Goal: Task Accomplishment & Management: Use online tool/utility

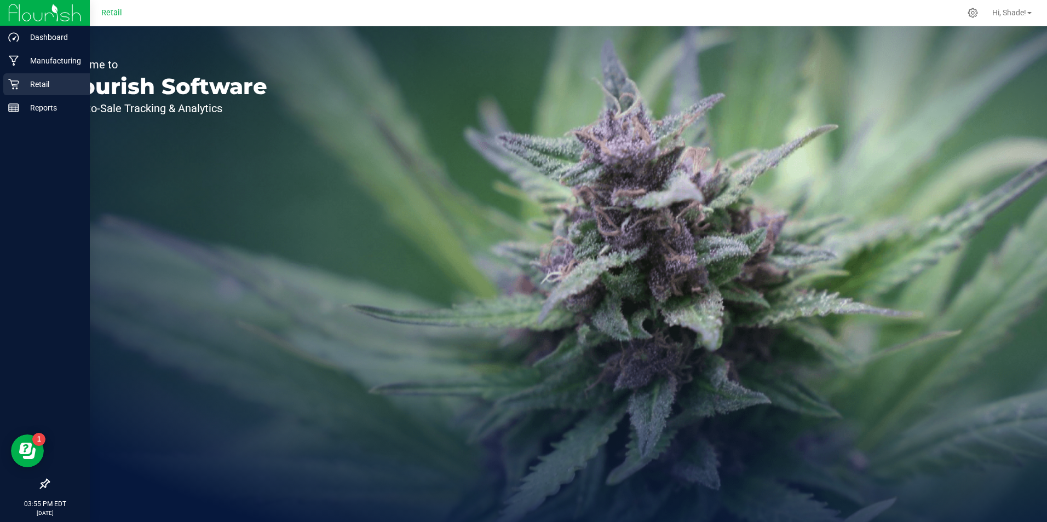
click at [21, 83] on p "Retail" at bounding box center [52, 84] width 66 height 13
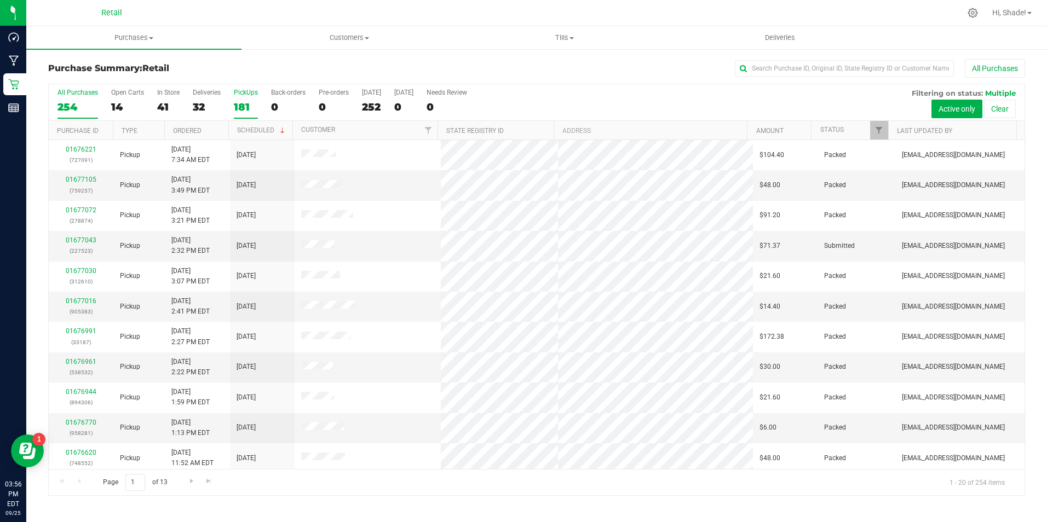
click at [238, 104] on div "181" at bounding box center [246, 107] width 24 height 13
click at [0, 0] on input "PickUps 181" at bounding box center [0, 0] width 0 height 0
click at [785, 67] on input "text" at bounding box center [844, 68] width 219 height 16
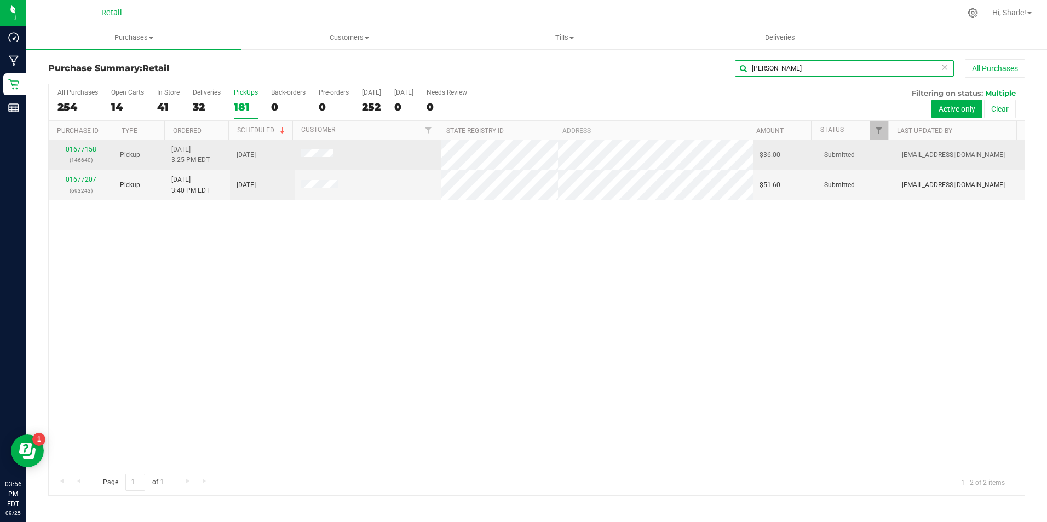
type input "[PERSON_NAME]"
click at [81, 147] on link "01677158" at bounding box center [81, 150] width 31 height 8
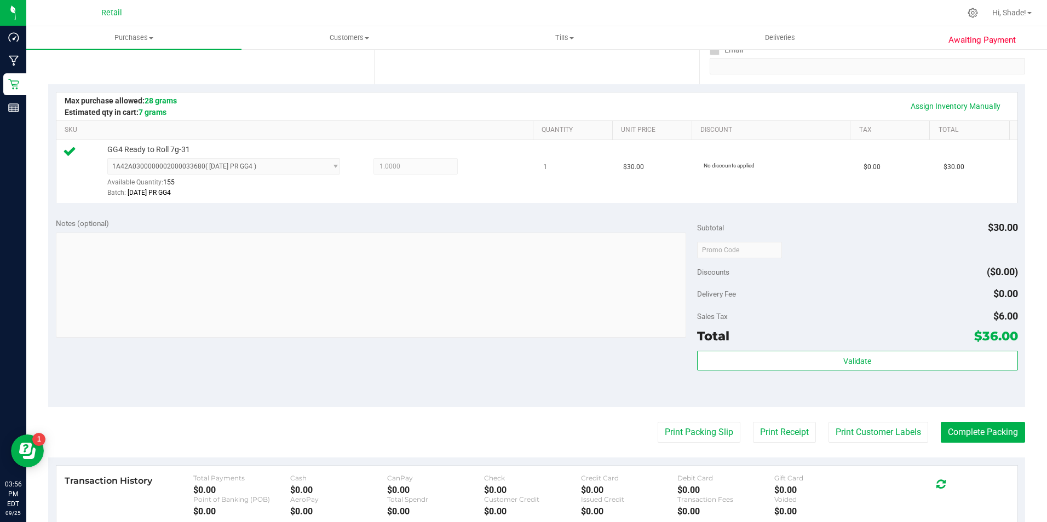
scroll to position [219, 0]
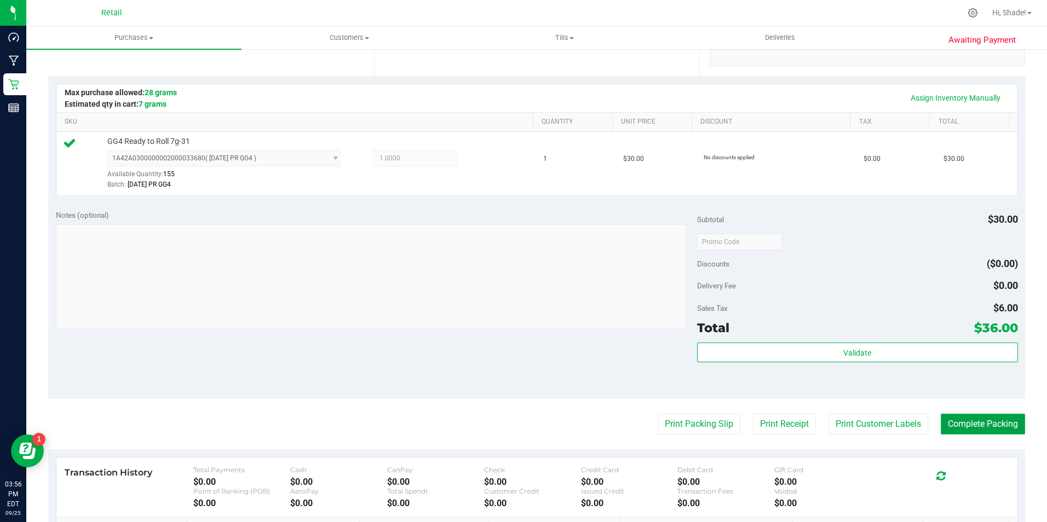
click at [986, 430] on button "Complete Packing" at bounding box center [983, 424] width 84 height 21
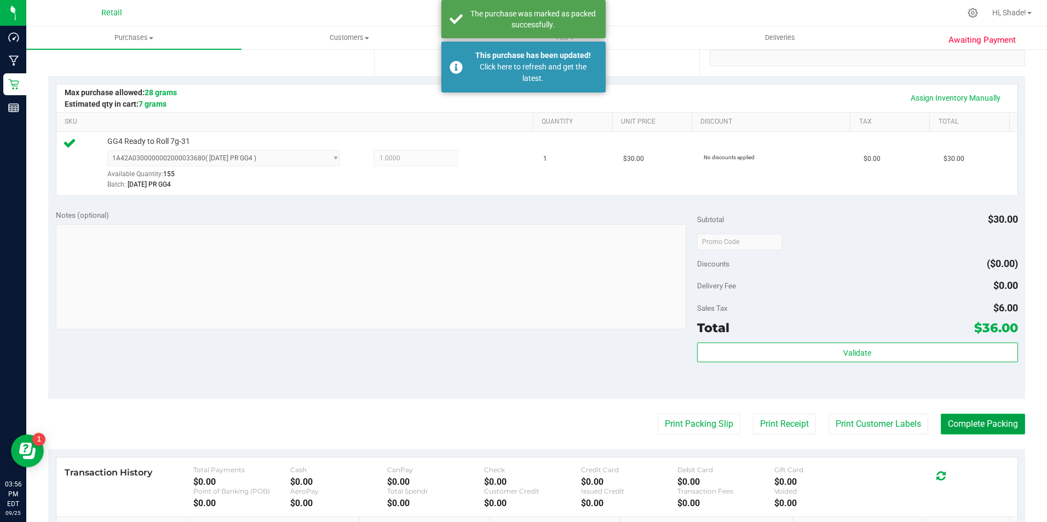
click at [960, 417] on button "Complete Packing" at bounding box center [983, 424] width 84 height 21
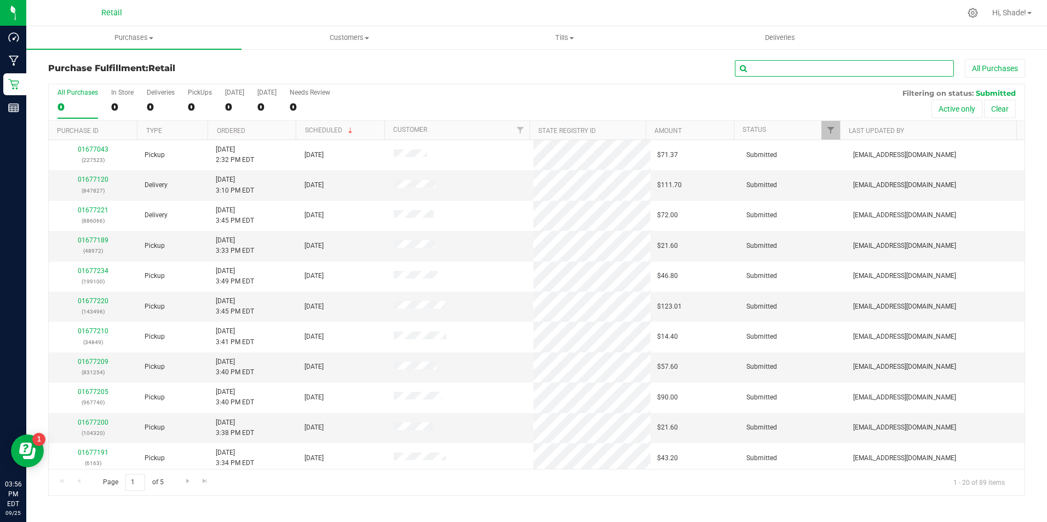
click at [761, 75] on input "text" at bounding box center [844, 68] width 219 height 16
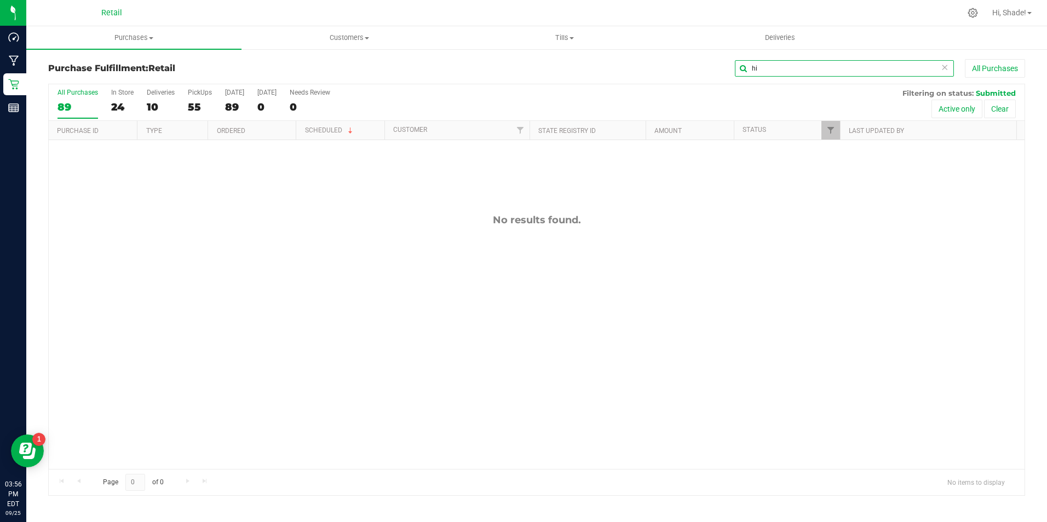
type input "h"
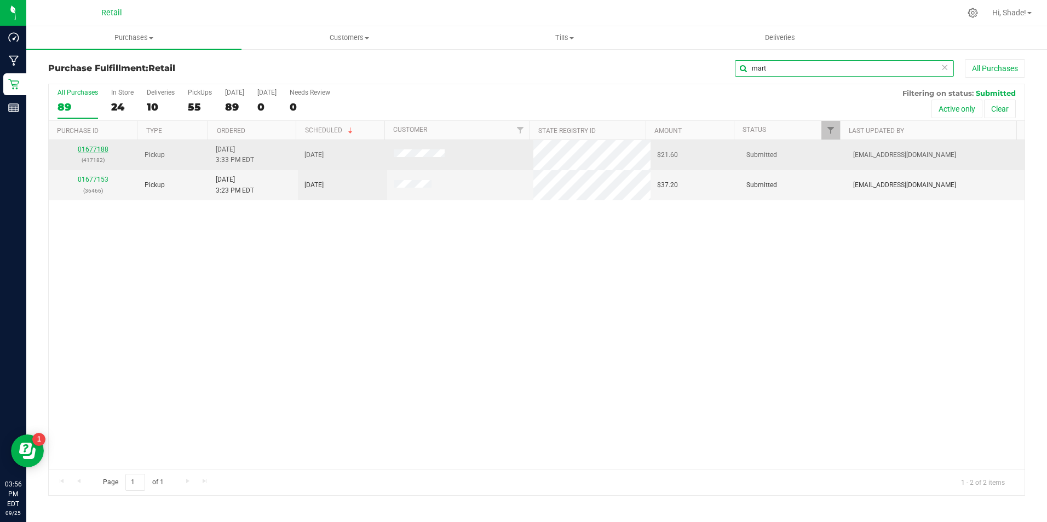
type input "mart"
click at [100, 150] on link "01677188" at bounding box center [93, 150] width 31 height 8
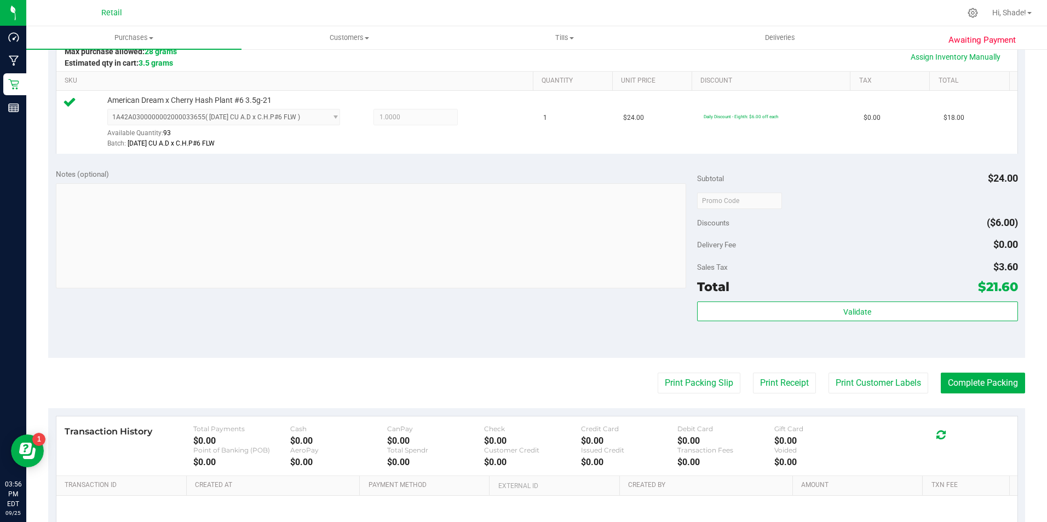
scroll to position [274, 0]
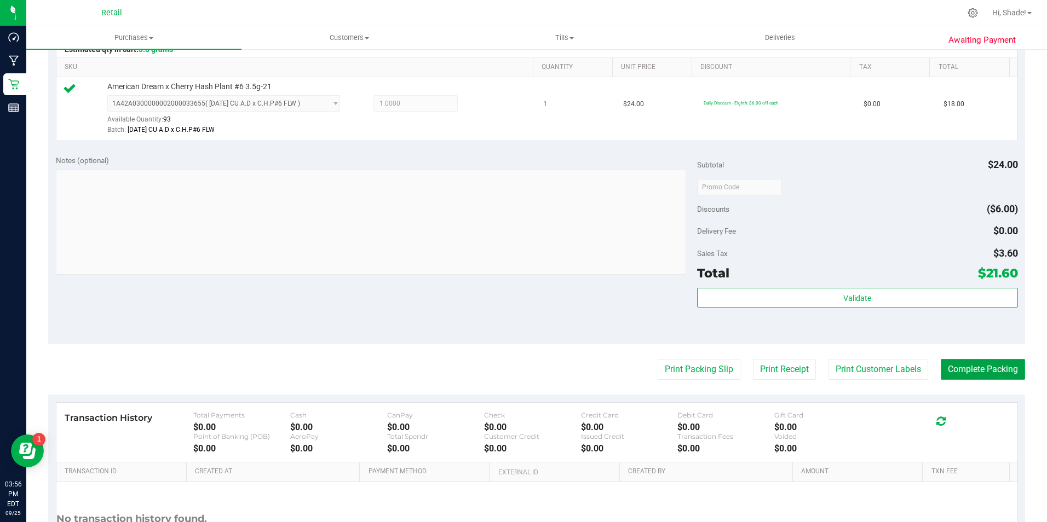
click at [974, 364] on button "Complete Packing" at bounding box center [983, 369] width 84 height 21
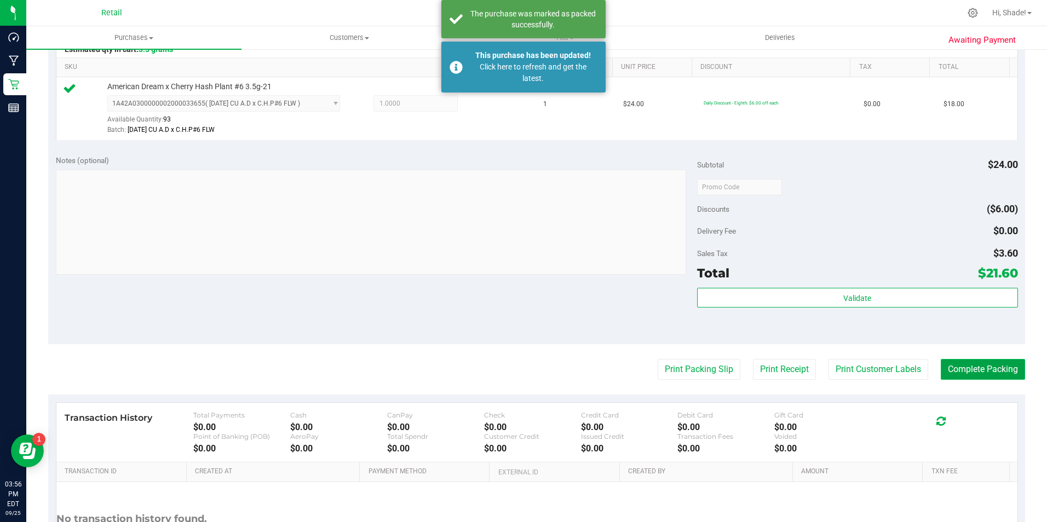
click at [971, 373] on button "Complete Packing" at bounding box center [983, 369] width 84 height 21
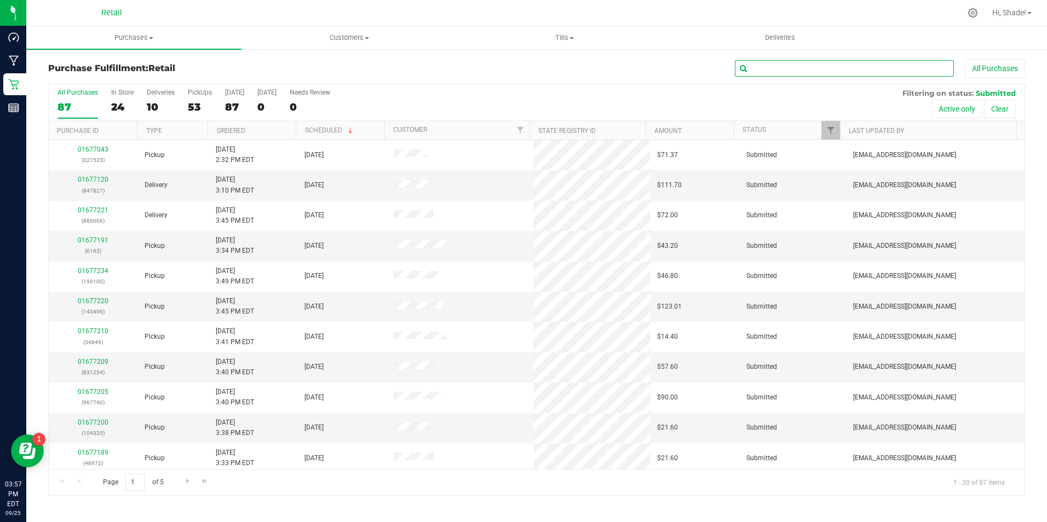
click at [805, 70] on input "text" at bounding box center [844, 68] width 219 height 16
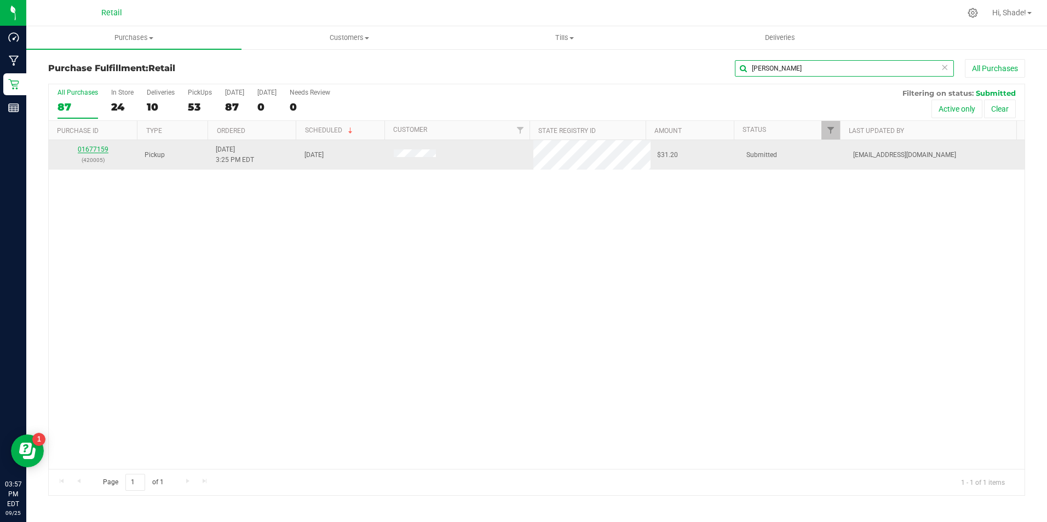
type input "[PERSON_NAME]"
click at [97, 147] on link "01677159" at bounding box center [93, 150] width 31 height 8
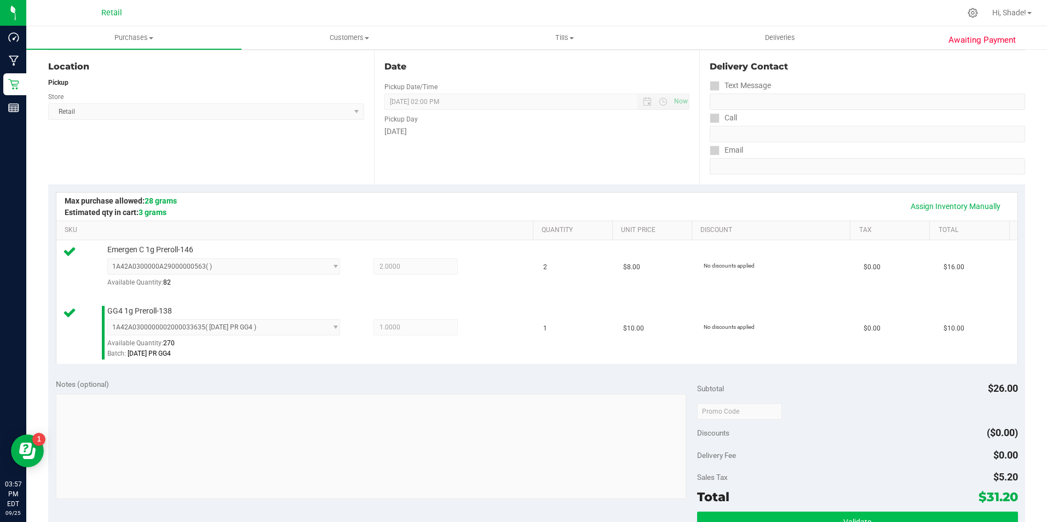
scroll to position [329, 0]
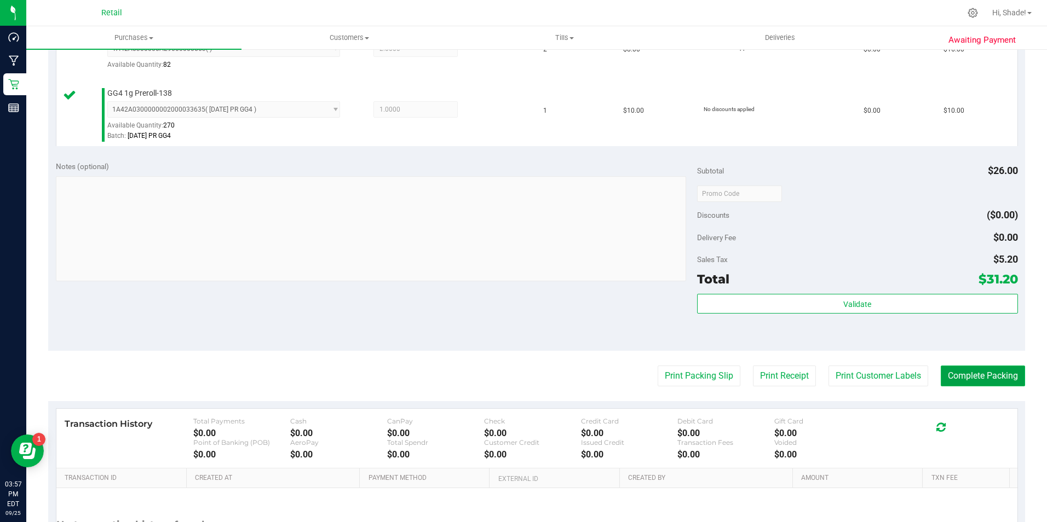
click at [990, 374] on button "Complete Packing" at bounding box center [983, 376] width 84 height 21
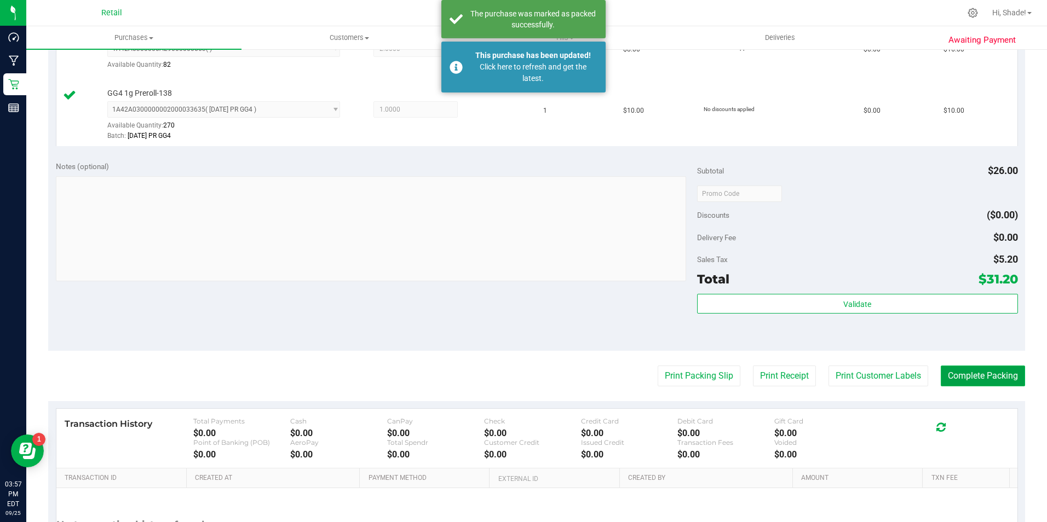
click button "Complete Packing" at bounding box center [983, 376] width 84 height 21
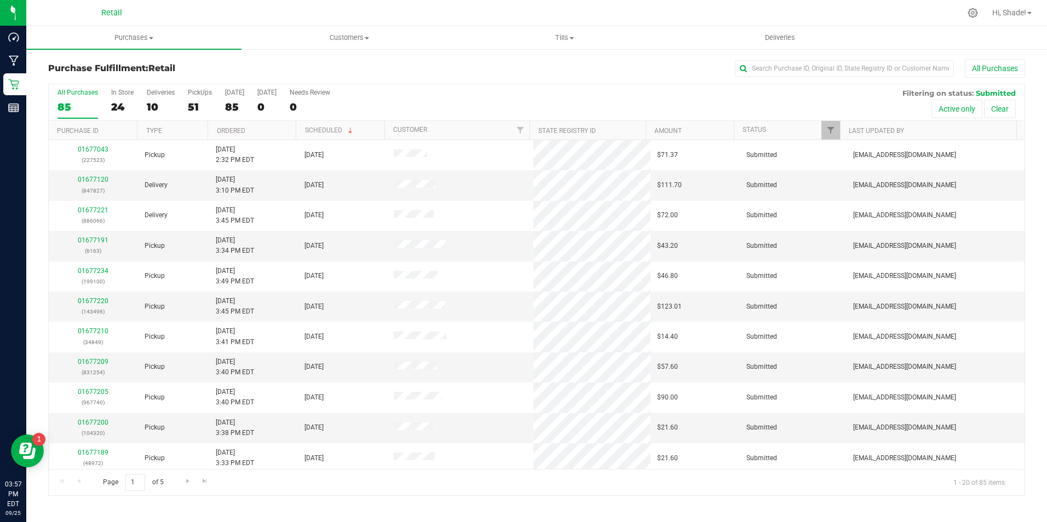
click at [783, 77] on div "All Purchases" at bounding box center [699, 68] width 651 height 19
click at [781, 72] on input "text" at bounding box center [844, 68] width 219 height 16
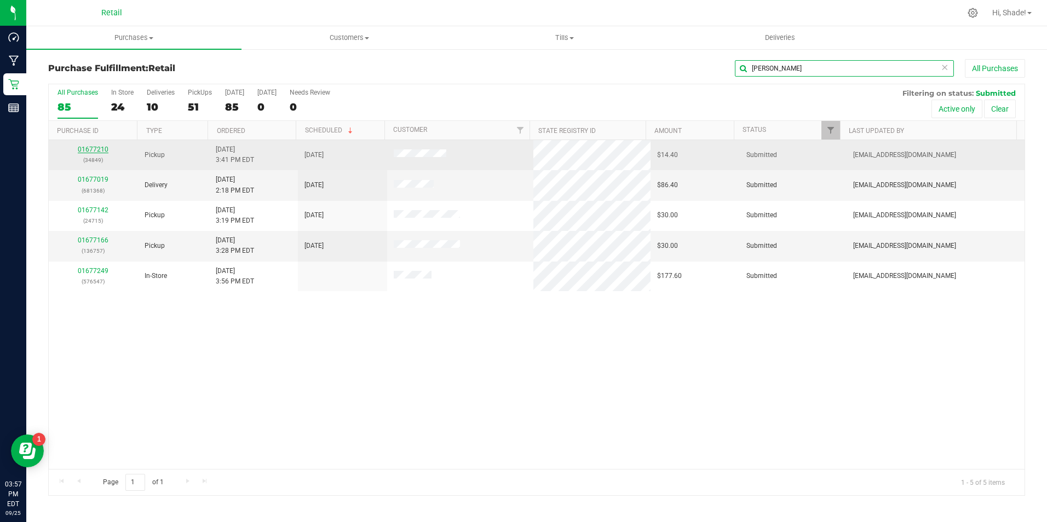
type input "[PERSON_NAME]"
click at [96, 148] on link "01677210" at bounding box center [93, 150] width 31 height 8
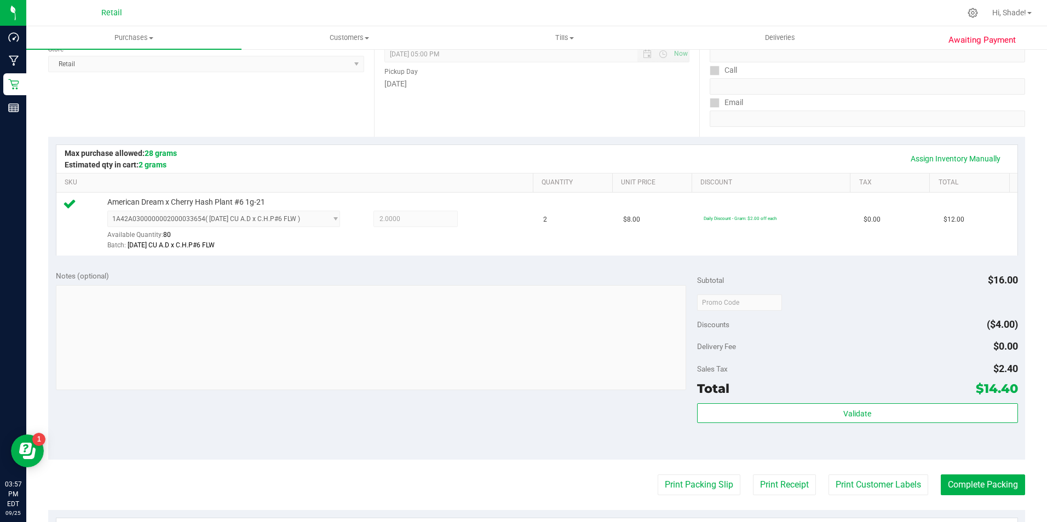
scroll to position [164, 0]
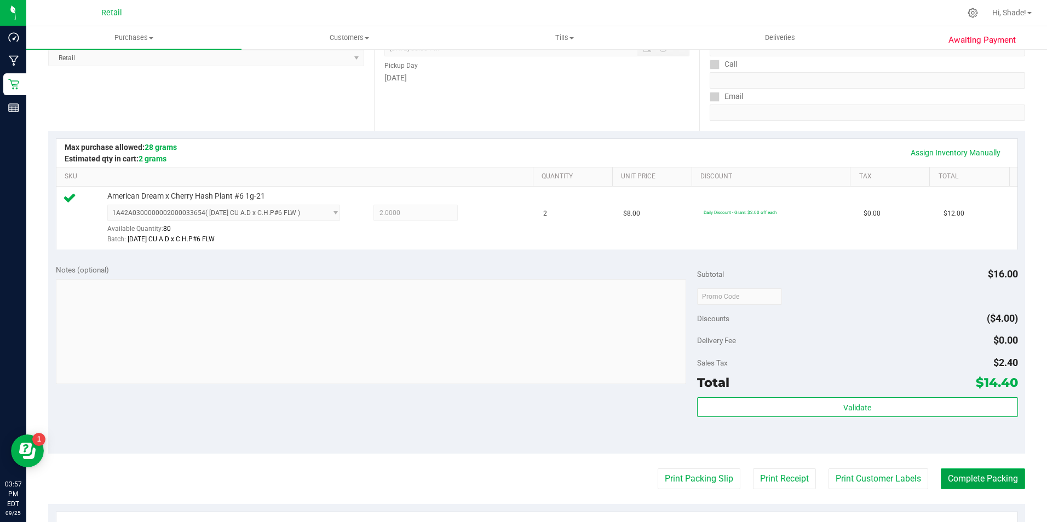
click at [966, 485] on button "Complete Packing" at bounding box center [983, 479] width 84 height 21
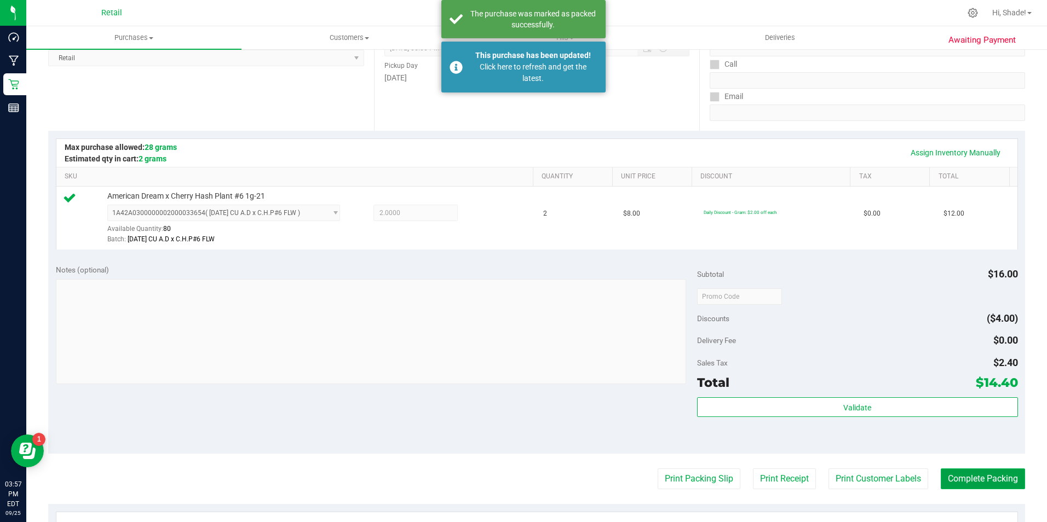
click at [974, 485] on button "Complete Packing" at bounding box center [983, 479] width 84 height 21
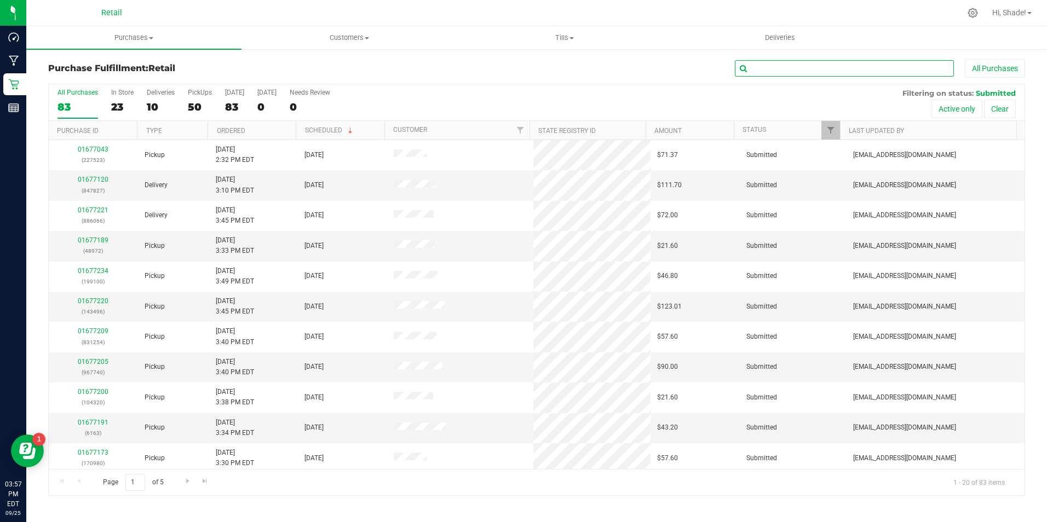
click at [793, 74] on input "text" at bounding box center [844, 68] width 219 height 16
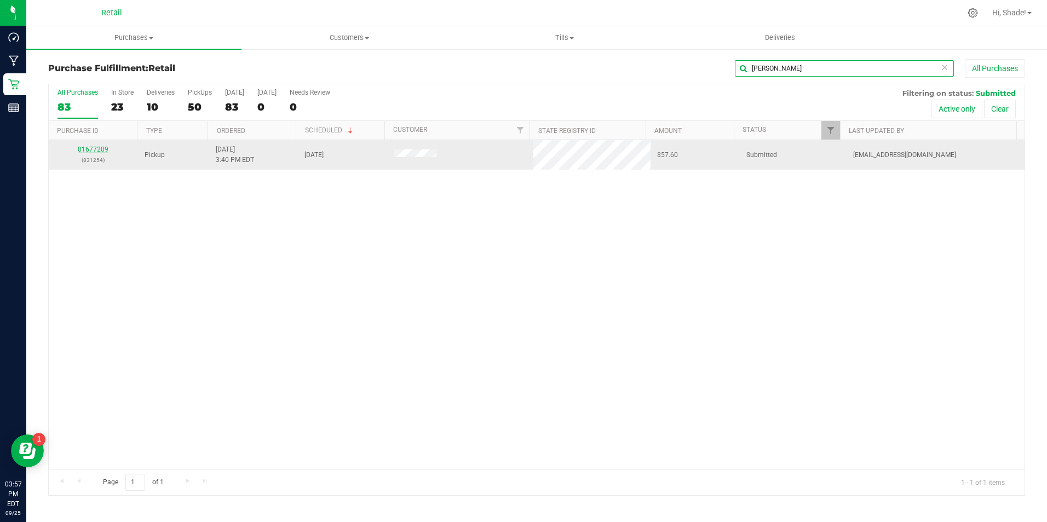
type input "[PERSON_NAME]"
click at [94, 149] on link "01677209" at bounding box center [93, 150] width 31 height 8
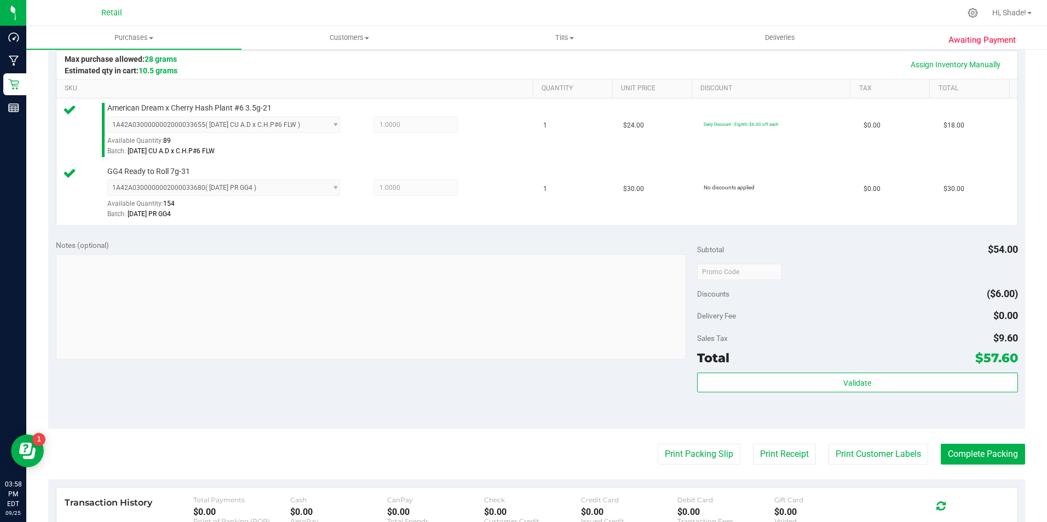
scroll to position [329, 0]
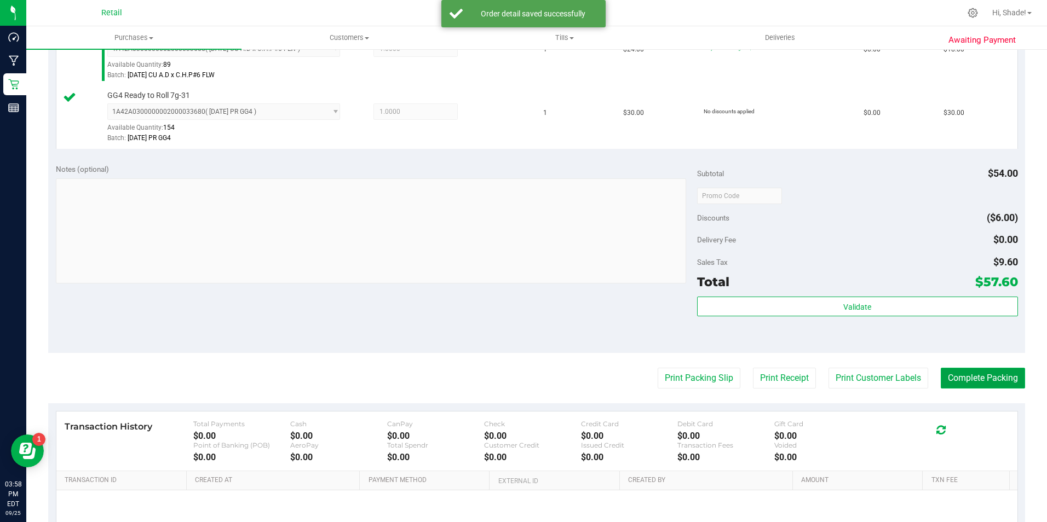
click at [975, 383] on button "Complete Packing" at bounding box center [983, 378] width 84 height 21
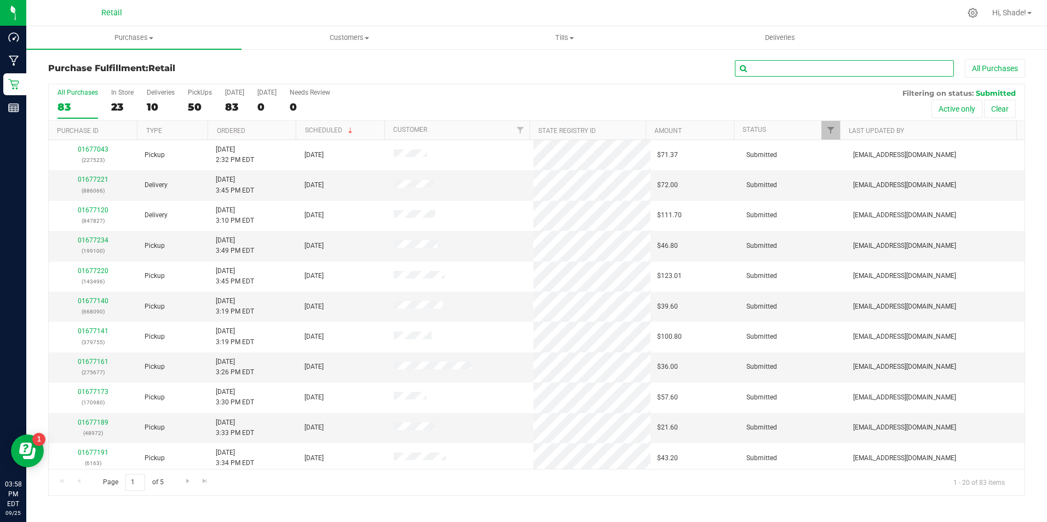
click at [773, 72] on input "text" at bounding box center [844, 68] width 219 height 16
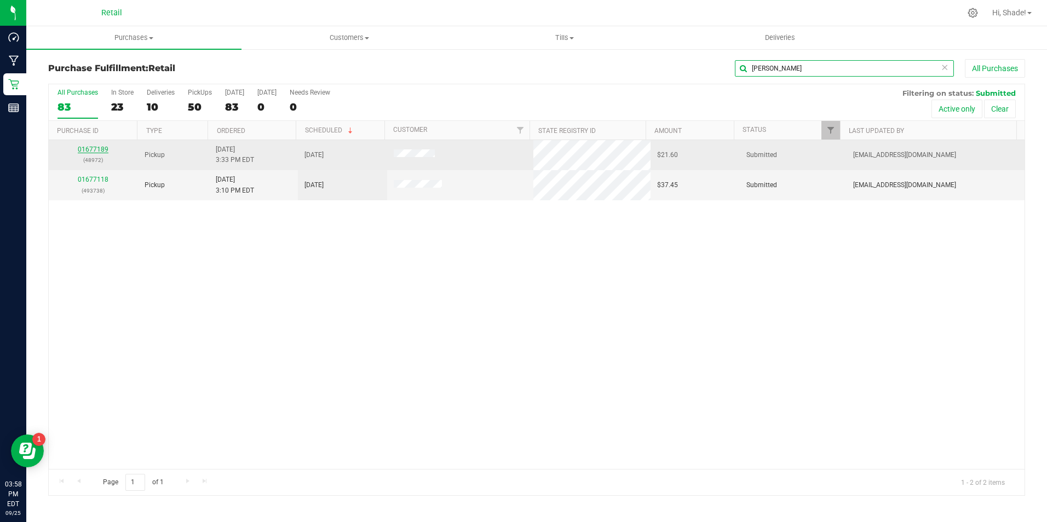
type input "[PERSON_NAME]"
click at [92, 151] on link "01677189" at bounding box center [93, 150] width 31 height 8
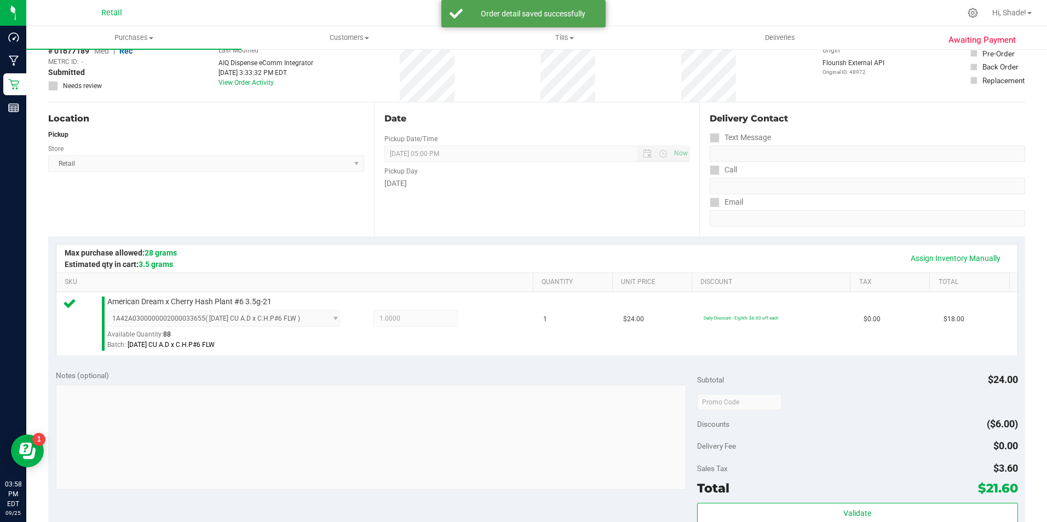
scroll to position [373, 0]
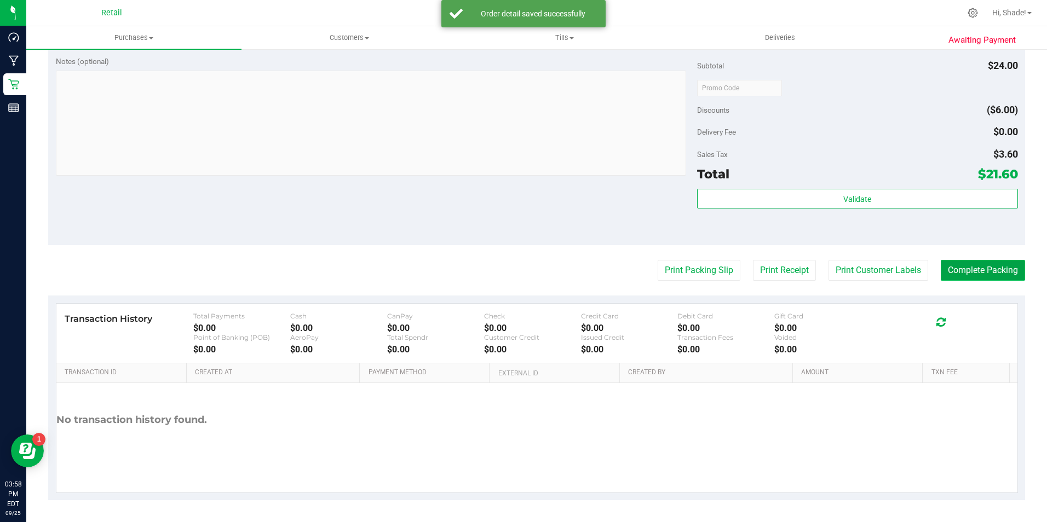
click at [979, 263] on button "Complete Packing" at bounding box center [983, 270] width 84 height 21
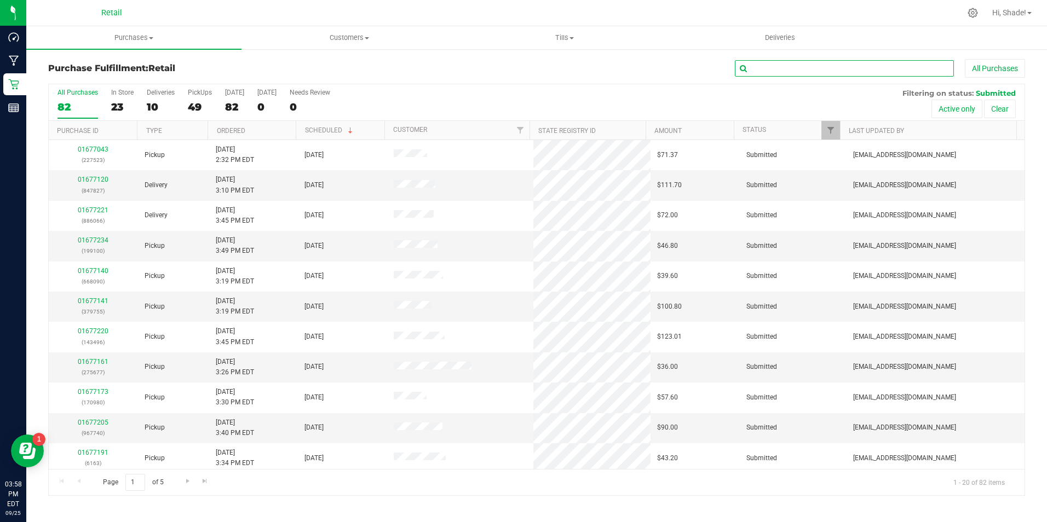
click at [846, 61] on input "text" at bounding box center [844, 68] width 219 height 16
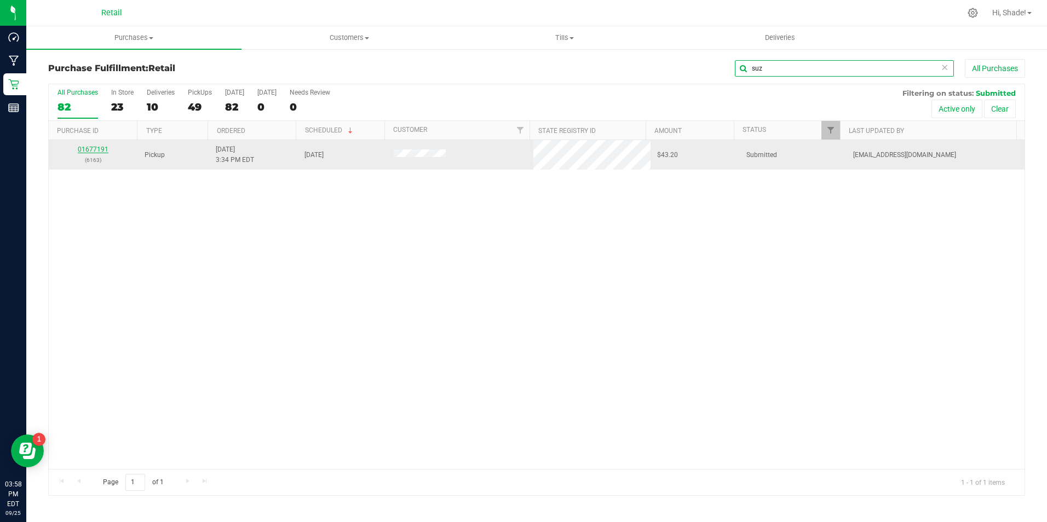
type input "suz"
click at [94, 147] on link "01677191" at bounding box center [93, 150] width 31 height 8
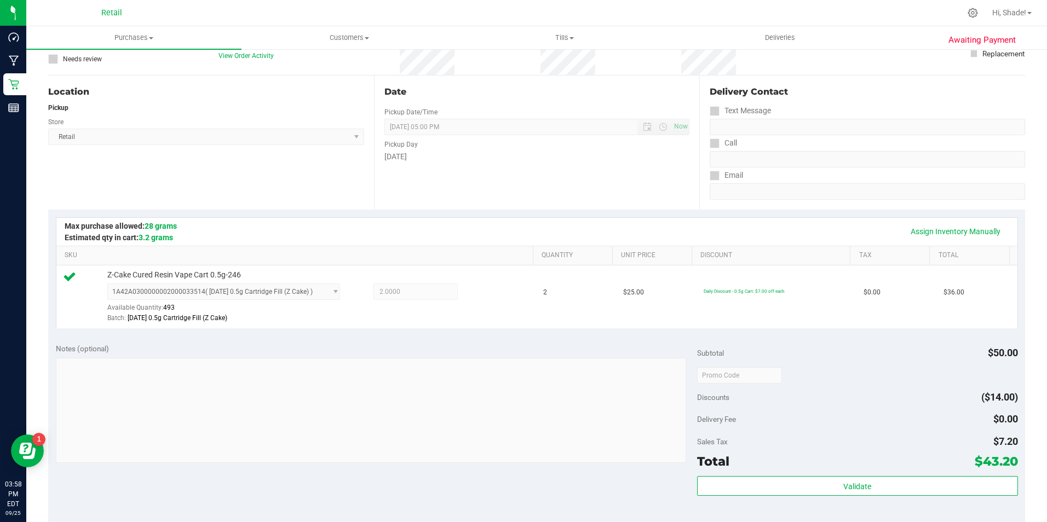
scroll to position [274, 0]
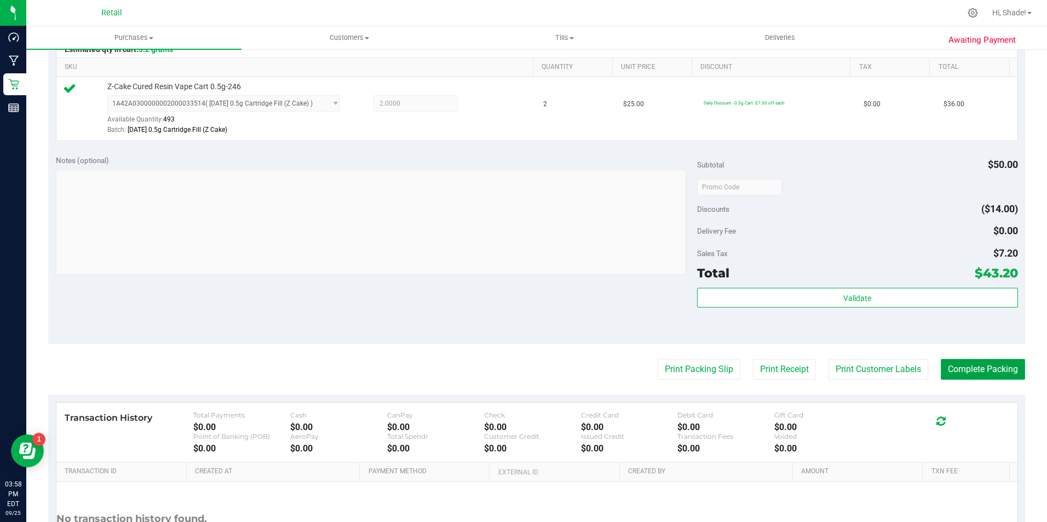
click at [993, 360] on button "Complete Packing" at bounding box center [983, 369] width 84 height 21
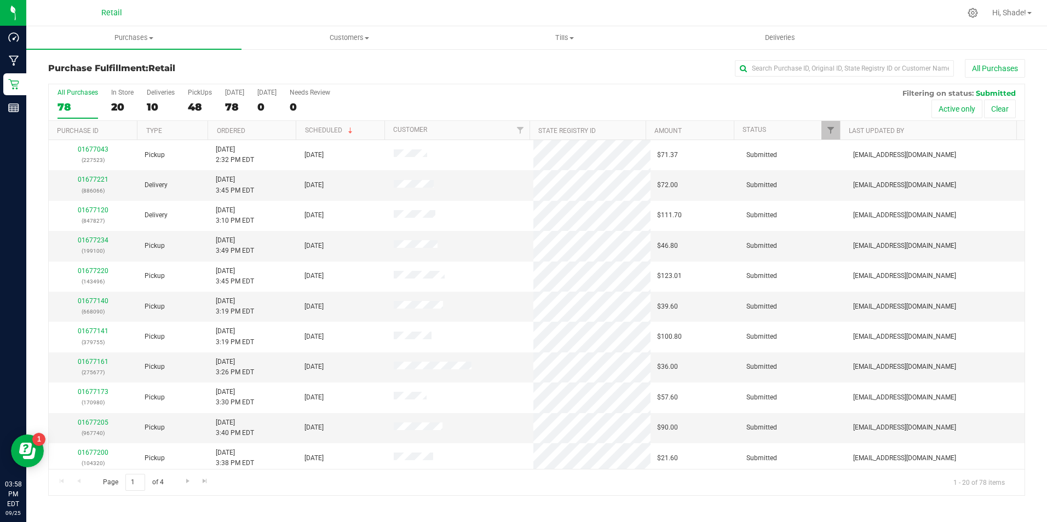
click at [503, 6] on div at bounding box center [578, 12] width 764 height 21
click at [833, 73] on input "text" at bounding box center [844, 68] width 219 height 16
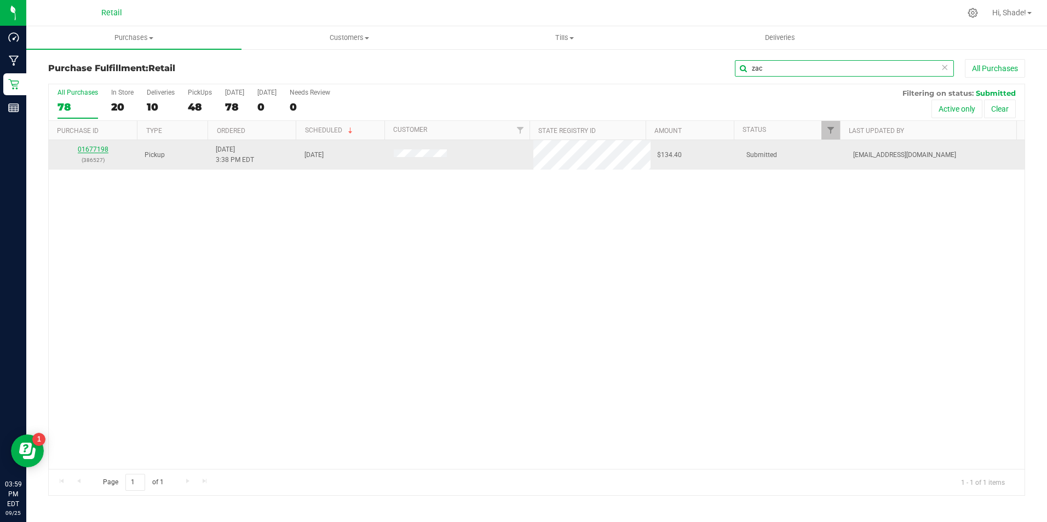
type input "zac"
click at [97, 146] on link "01677198" at bounding box center [93, 150] width 31 height 8
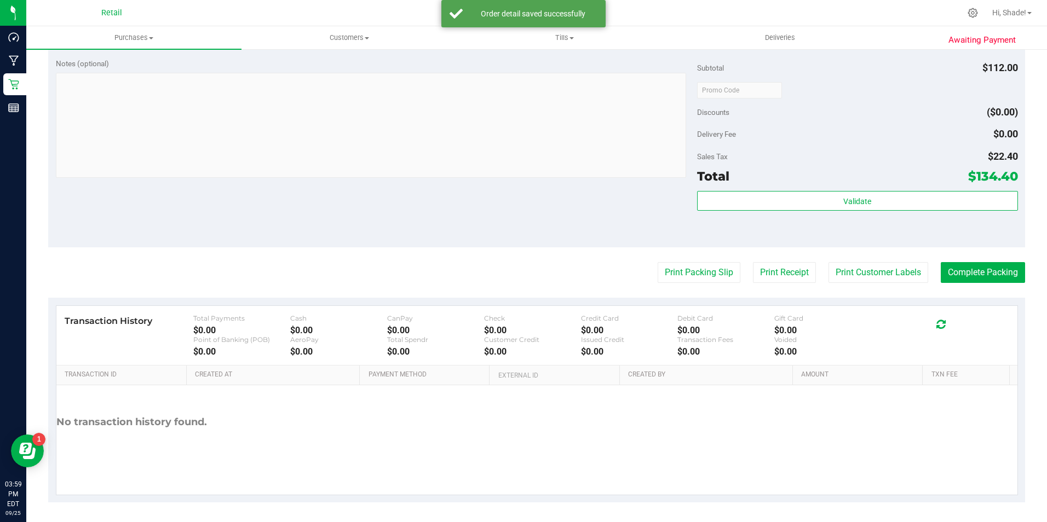
scroll to position [373, 0]
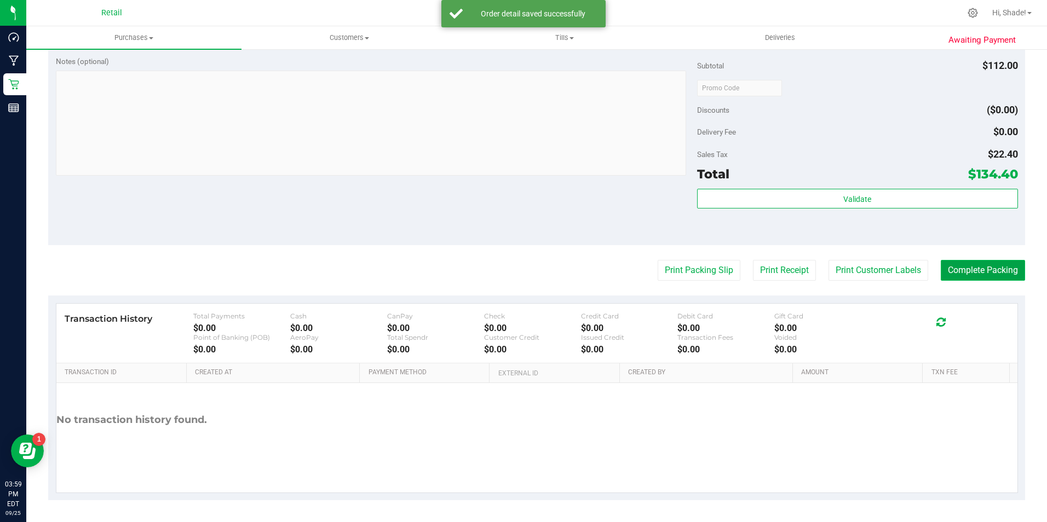
click at [986, 266] on button "Complete Packing" at bounding box center [983, 270] width 84 height 21
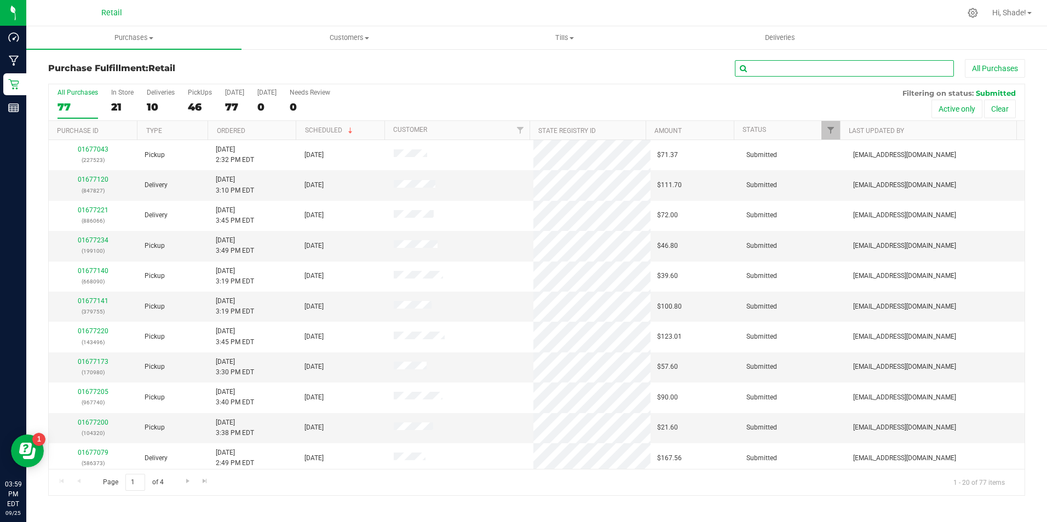
click at [760, 68] on input "text" at bounding box center [844, 68] width 219 height 16
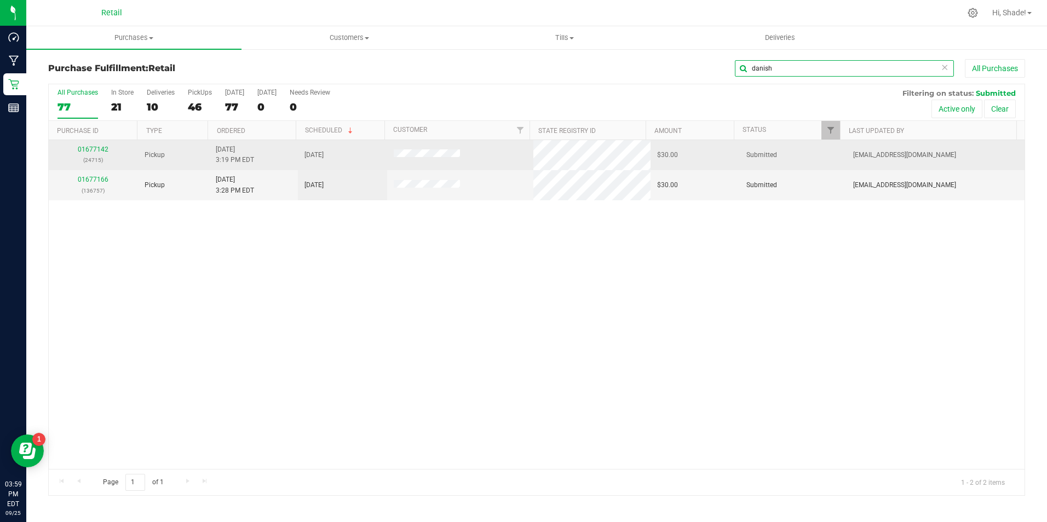
type input "danish"
click at [89, 153] on div "01677142 (24715)" at bounding box center [93, 155] width 76 height 21
click at [89, 151] on link "01677142" at bounding box center [93, 150] width 31 height 8
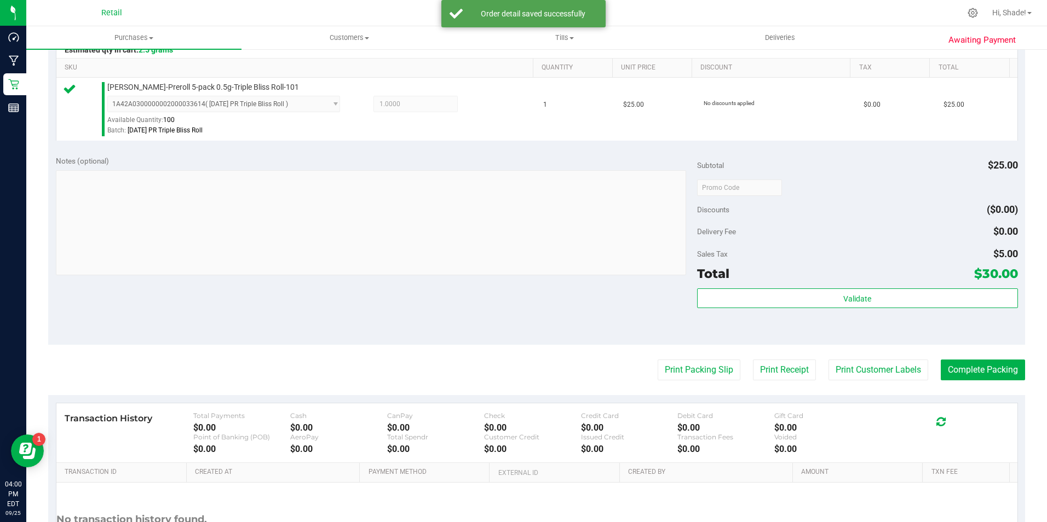
scroll to position [274, 0]
click at [980, 361] on button "Complete Packing" at bounding box center [983, 369] width 84 height 21
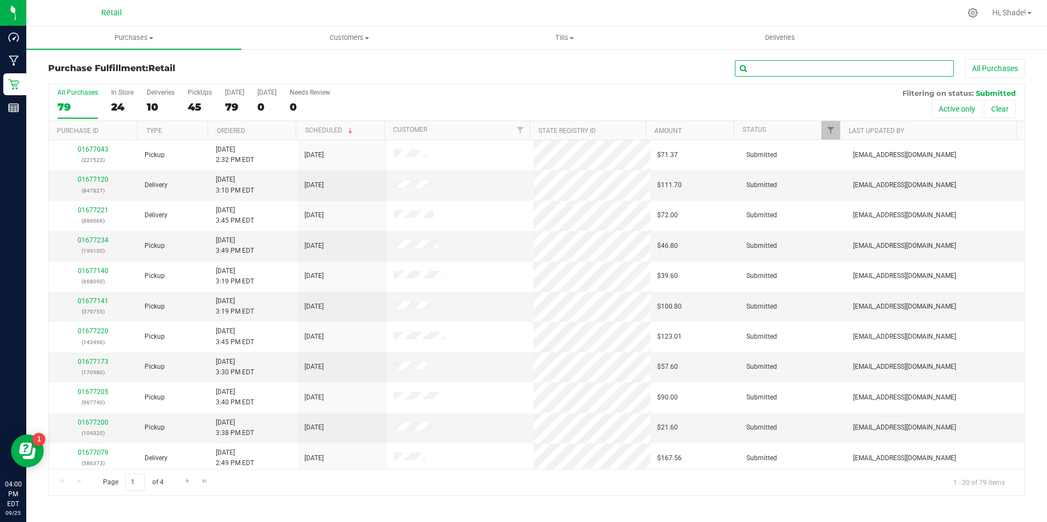
click at [762, 69] on input "text" at bounding box center [844, 68] width 219 height 16
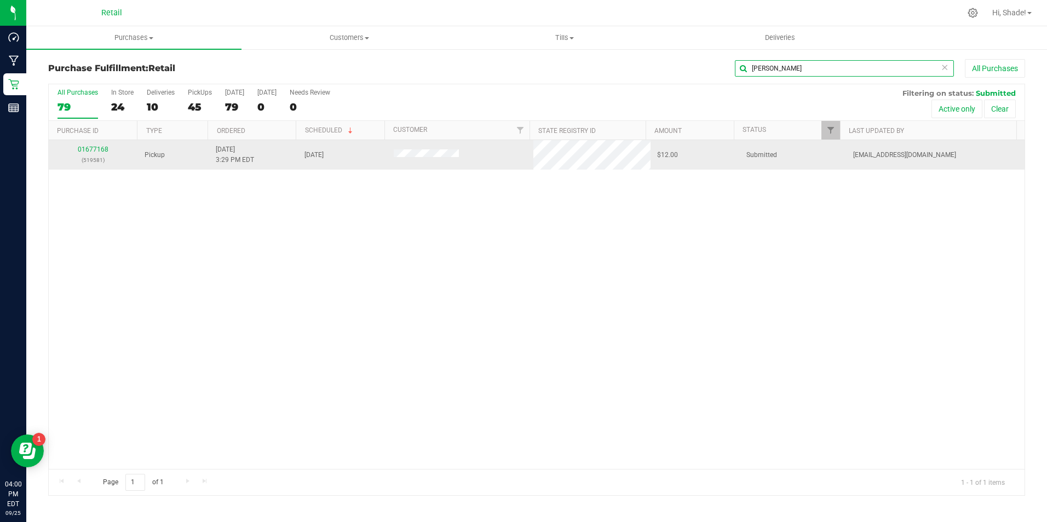
type input "[PERSON_NAME]"
click at [82, 145] on div "01677168 (519581)" at bounding box center [93, 155] width 76 height 21
click at [85, 148] on link "01677168" at bounding box center [93, 150] width 31 height 8
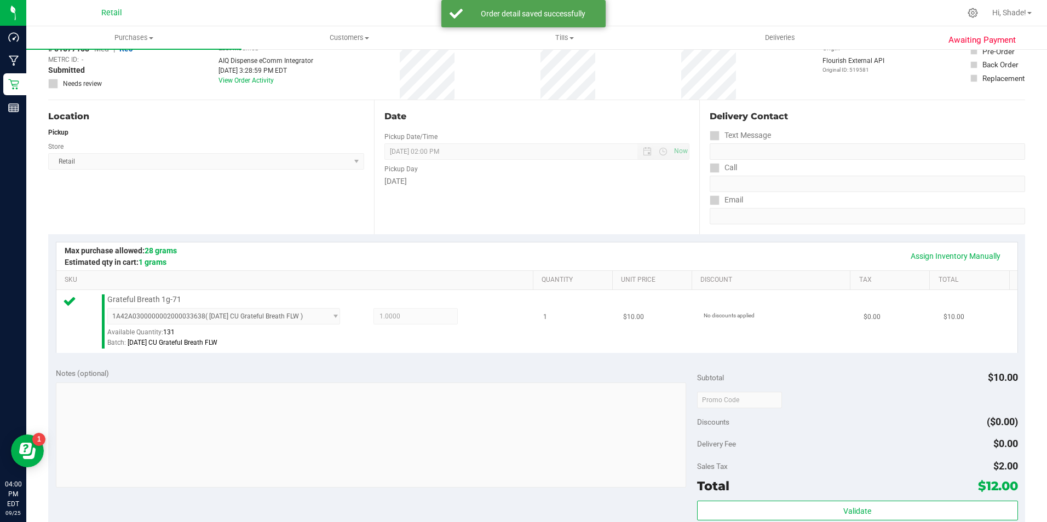
scroll to position [274, 0]
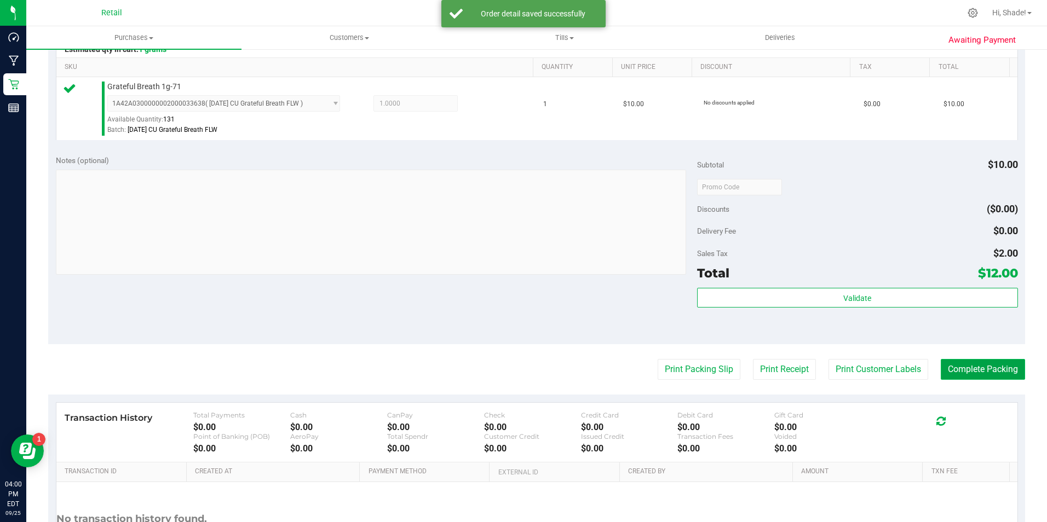
click at [977, 372] on button "Complete Packing" at bounding box center [983, 369] width 84 height 21
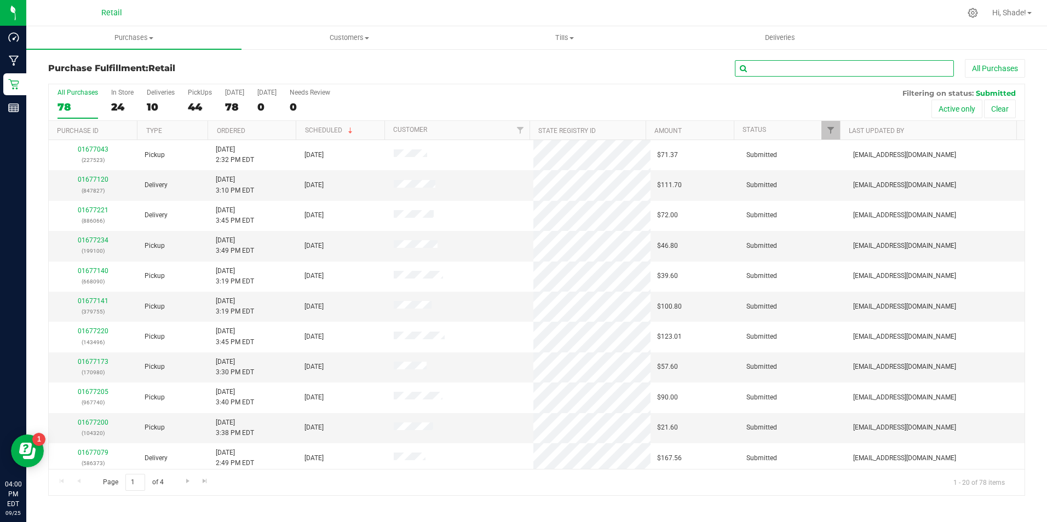
click at [791, 76] on input "text" at bounding box center [844, 68] width 219 height 16
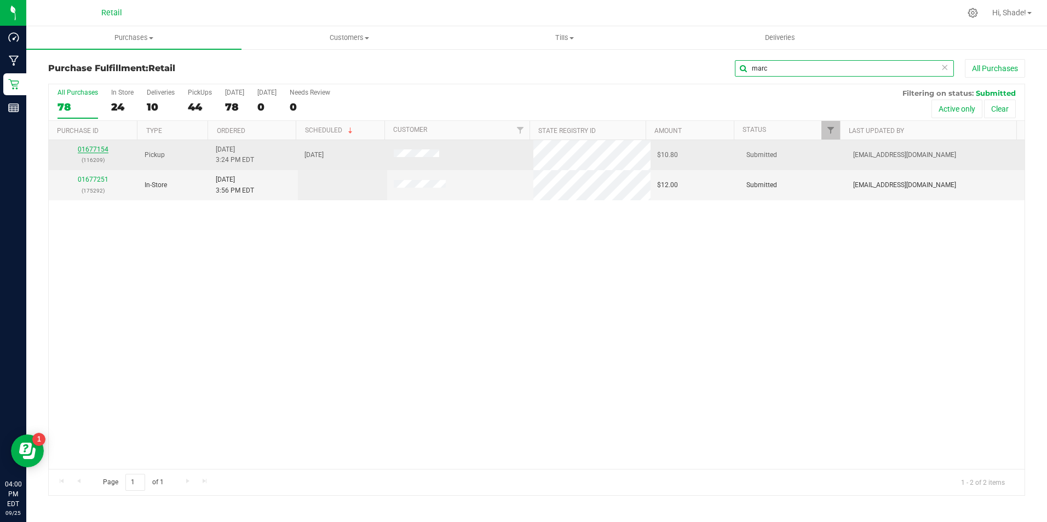
type input "marc"
click at [99, 147] on link "01677154" at bounding box center [93, 150] width 31 height 8
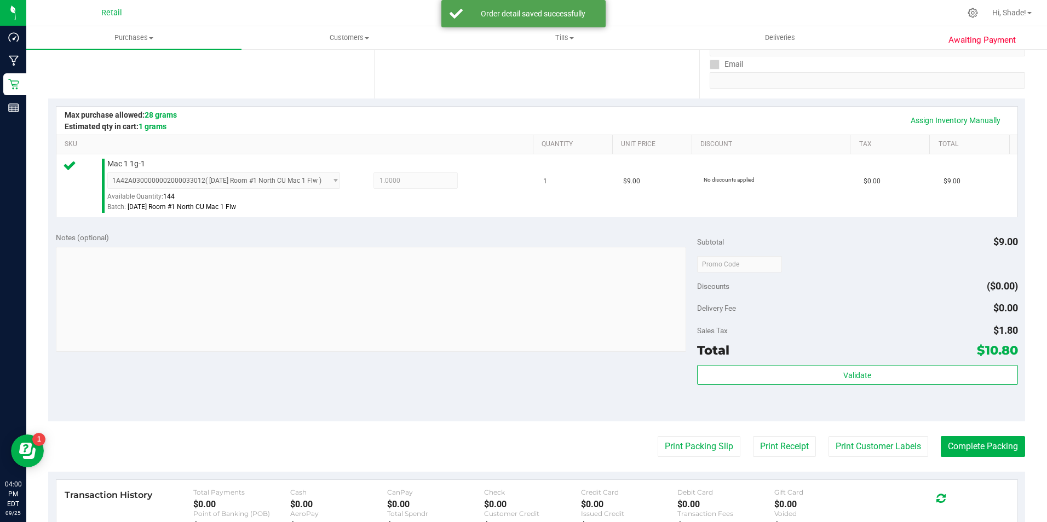
scroll to position [373, 0]
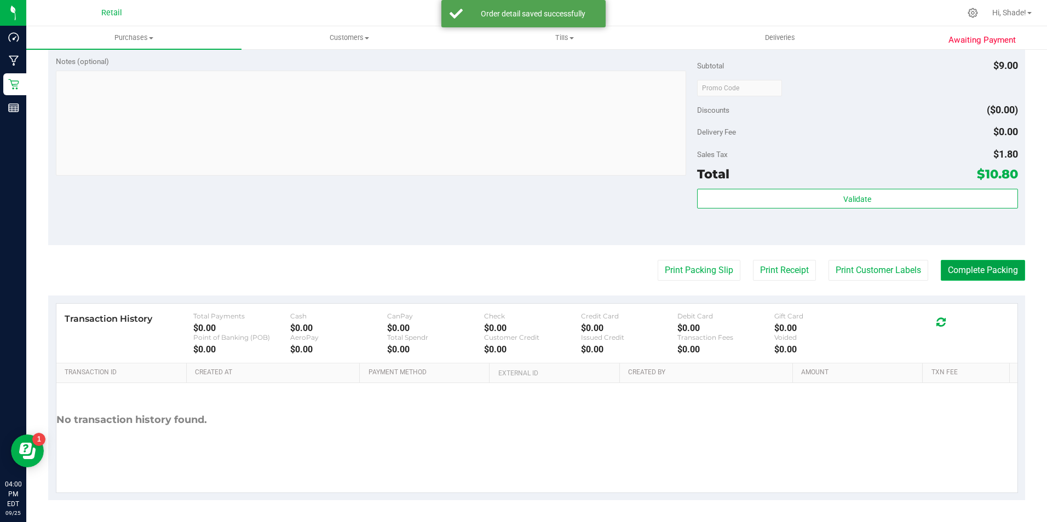
click at [941, 272] on button "Complete Packing" at bounding box center [983, 270] width 84 height 21
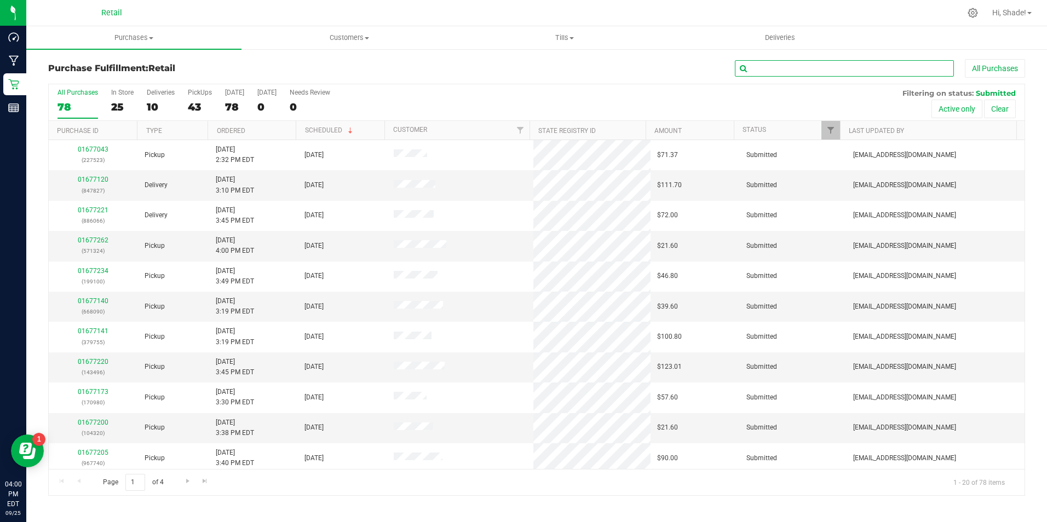
click at [797, 71] on input "text" at bounding box center [844, 68] width 219 height 16
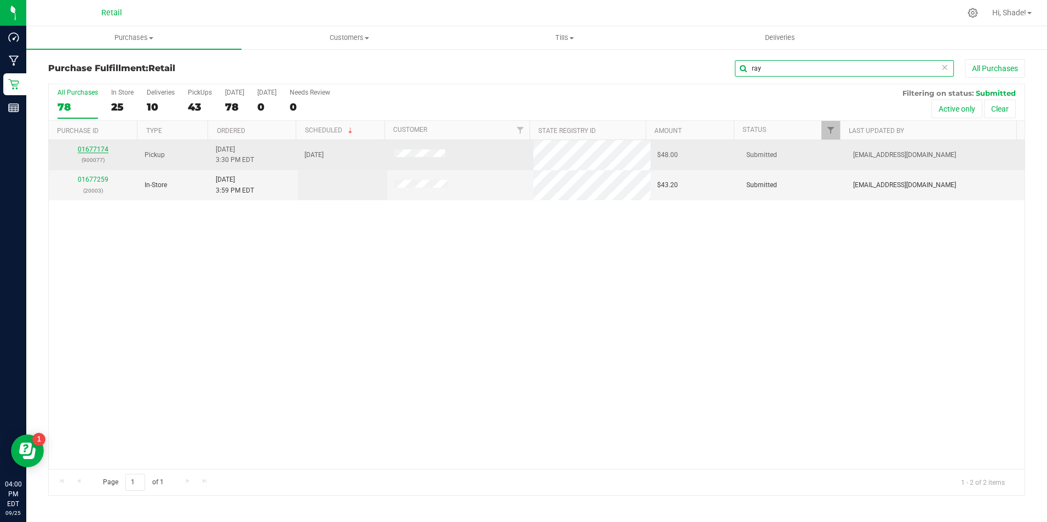
type input "ray"
click at [89, 150] on link "01677174" at bounding box center [93, 150] width 31 height 8
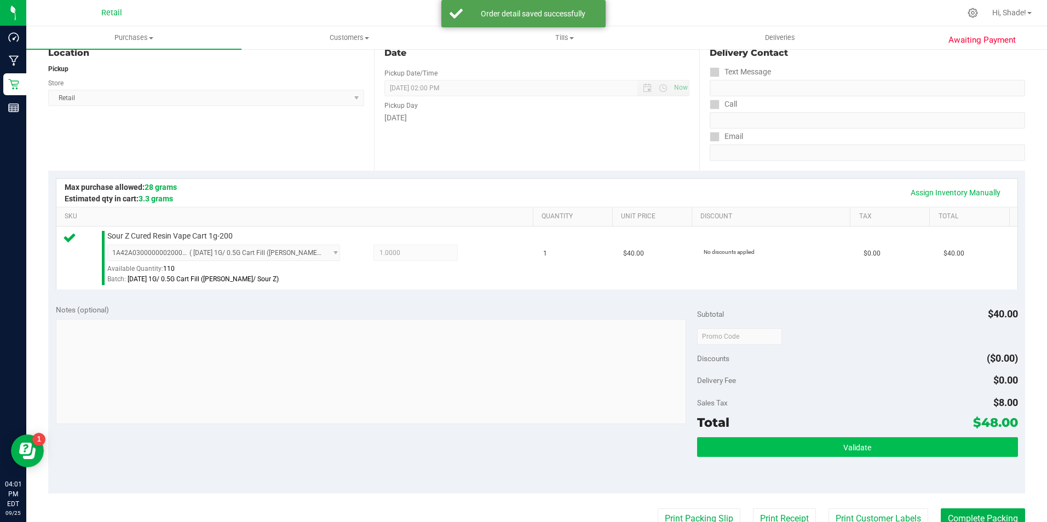
scroll to position [274, 0]
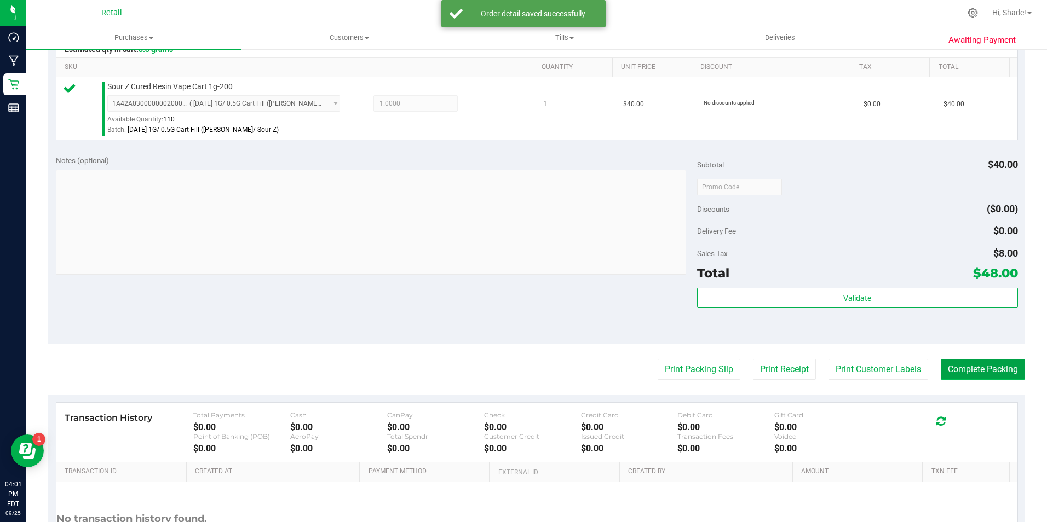
click at [996, 369] on button "Complete Packing" at bounding box center [983, 369] width 84 height 21
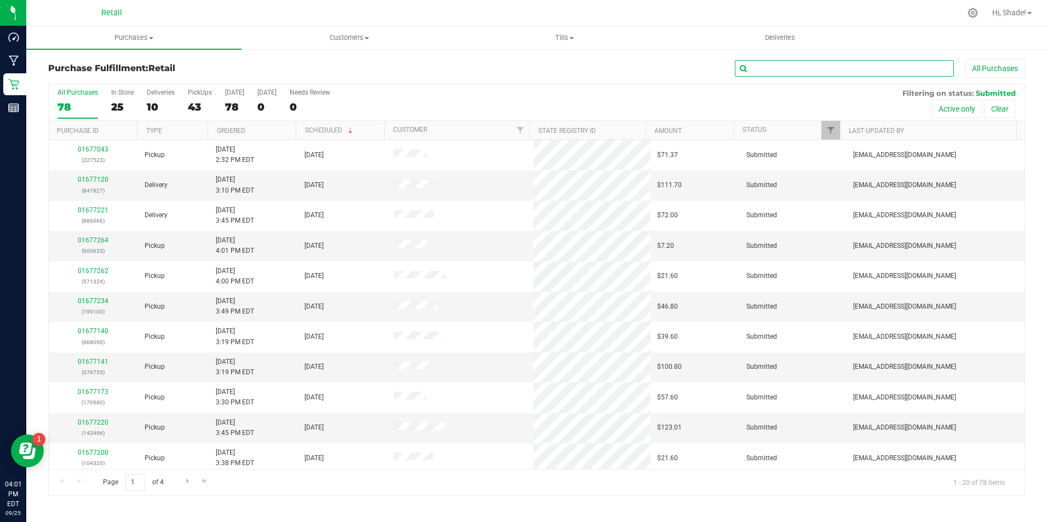
click at [777, 67] on input "text" at bounding box center [844, 68] width 219 height 16
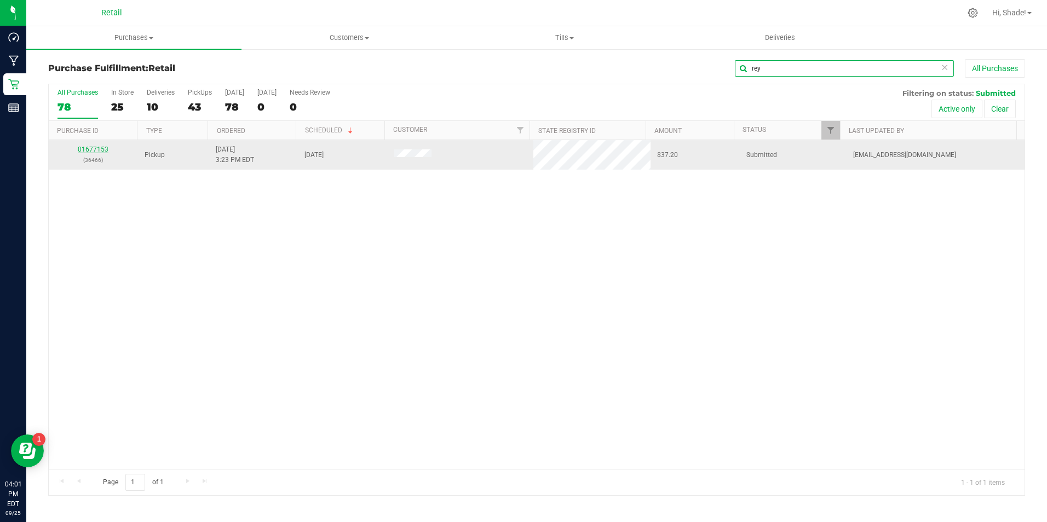
type input "rey"
click at [94, 150] on link "01677153" at bounding box center [93, 150] width 31 height 8
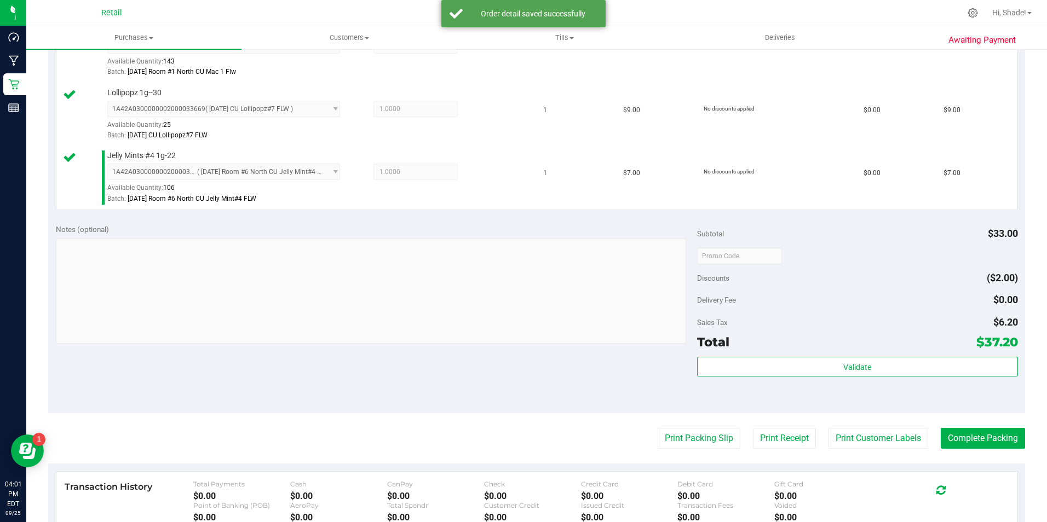
scroll to position [493, 0]
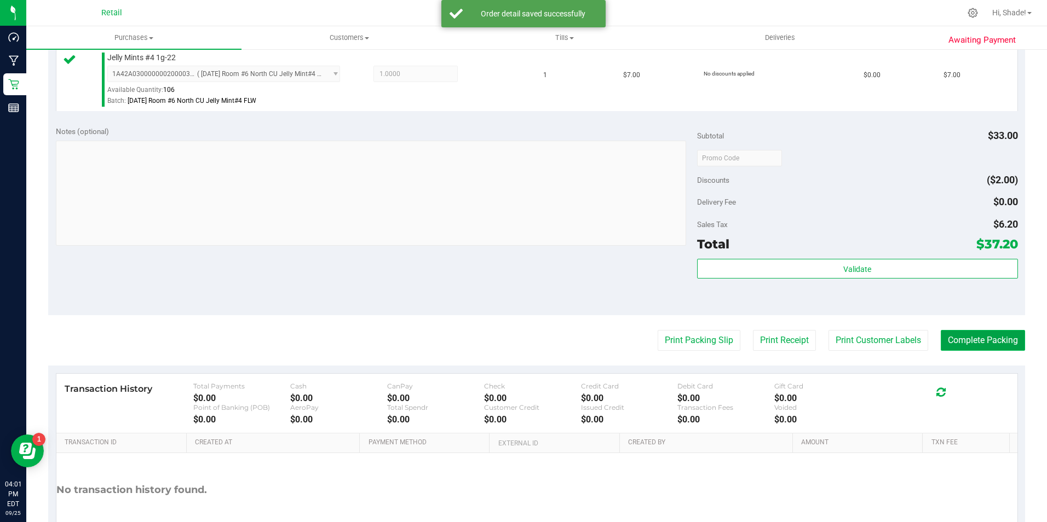
click at [997, 343] on button "Complete Packing" at bounding box center [983, 340] width 84 height 21
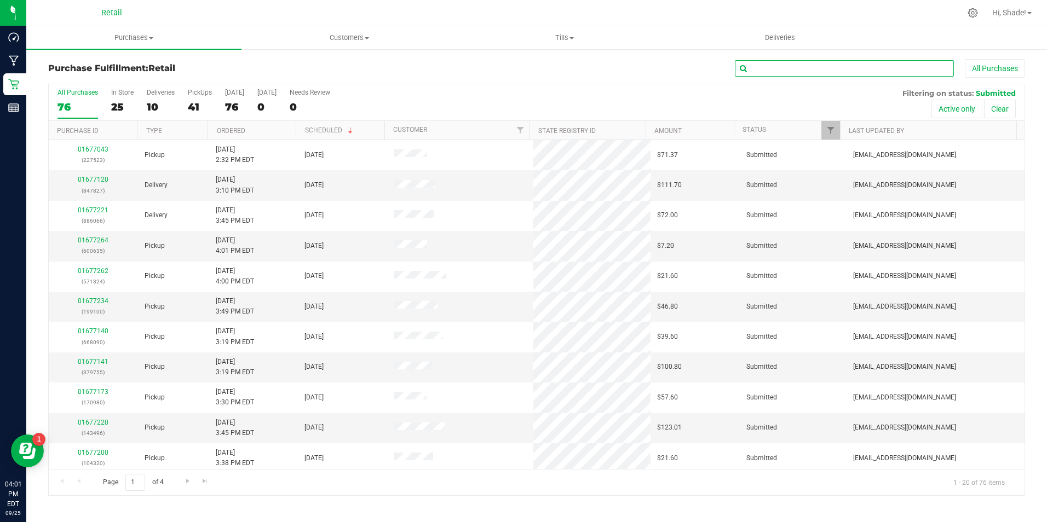
click at [783, 66] on input "text" at bounding box center [844, 68] width 219 height 16
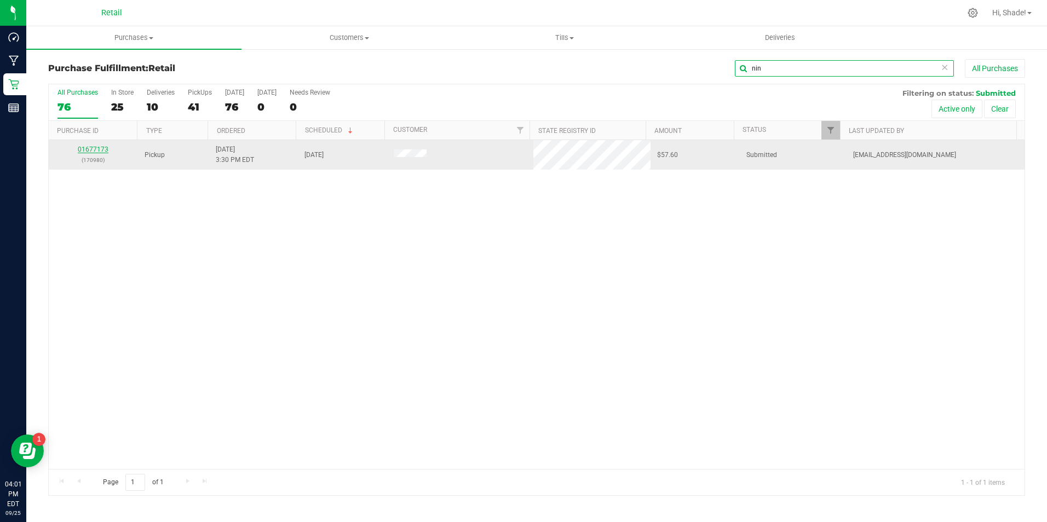
type input "nin"
click at [95, 149] on link "01677173" at bounding box center [93, 150] width 31 height 8
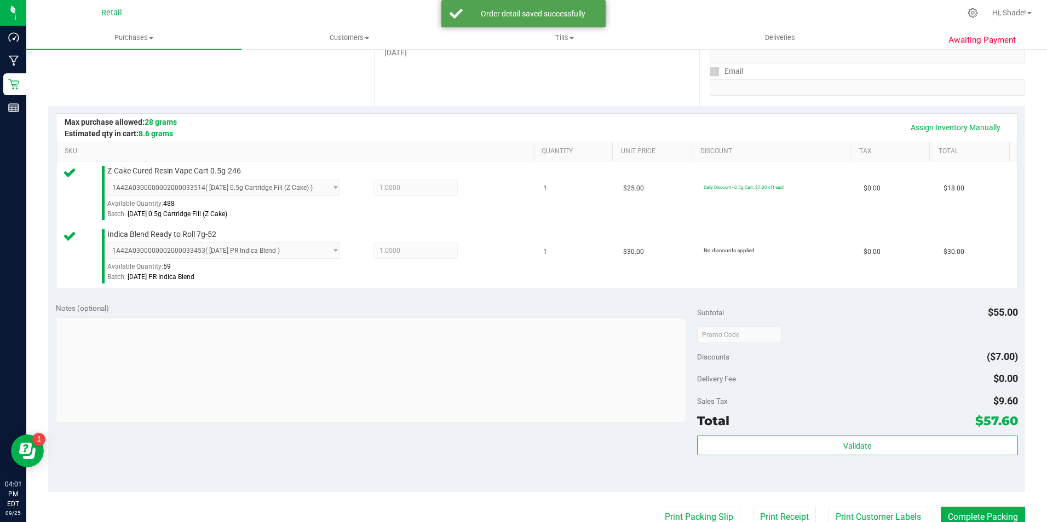
scroll to position [383, 0]
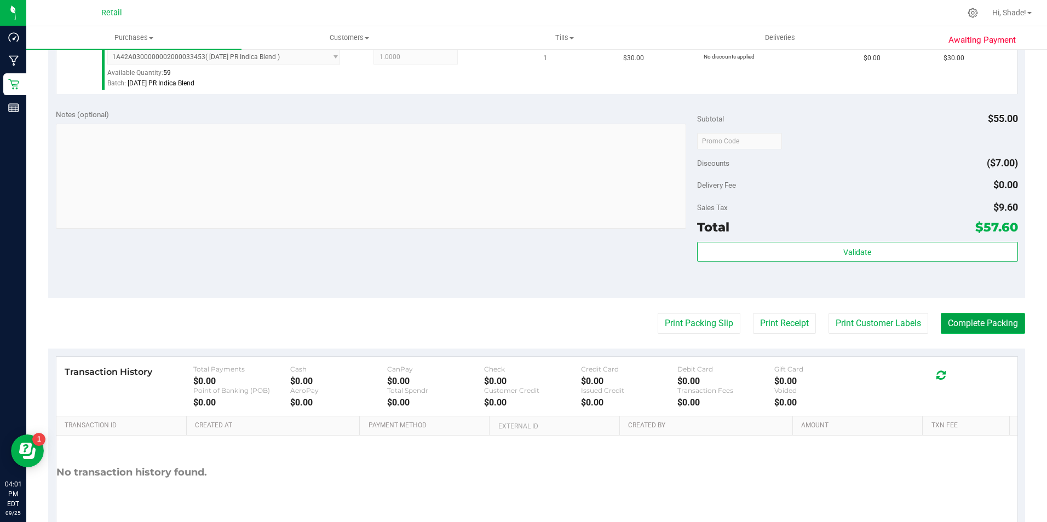
click at [965, 327] on button "Complete Packing" at bounding box center [983, 323] width 84 height 21
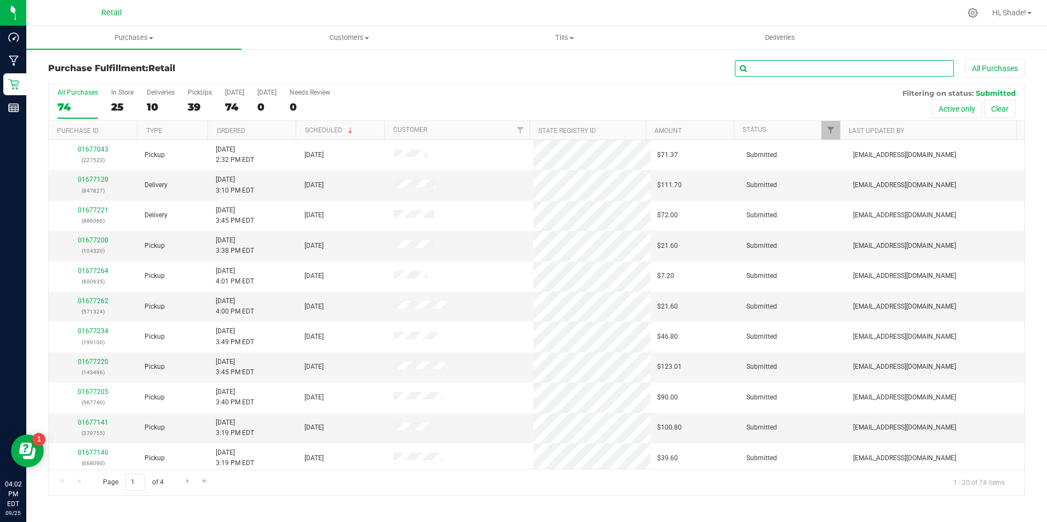
click at [832, 72] on input "text" at bounding box center [844, 68] width 219 height 16
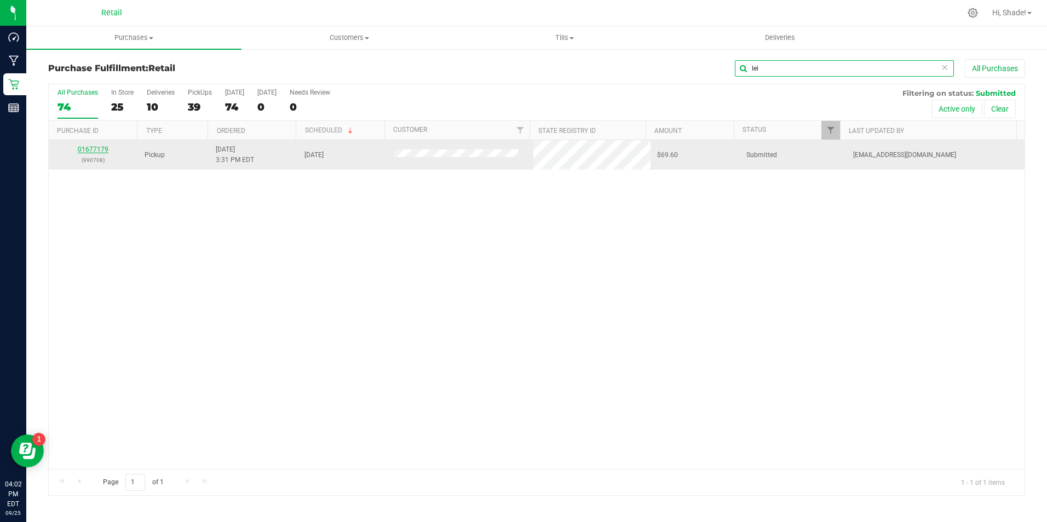
type input "lei"
click at [87, 150] on link "01677179" at bounding box center [93, 150] width 31 height 8
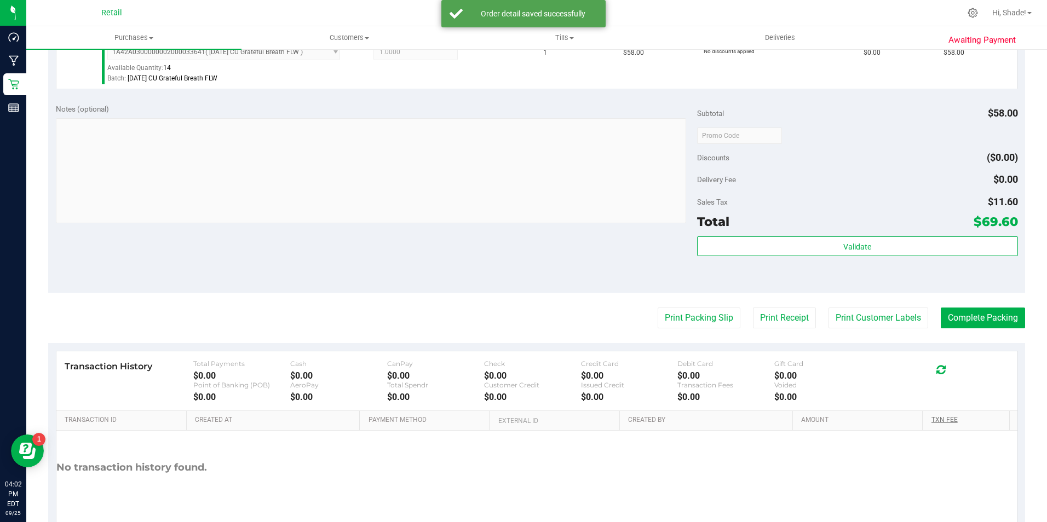
scroll to position [329, 0]
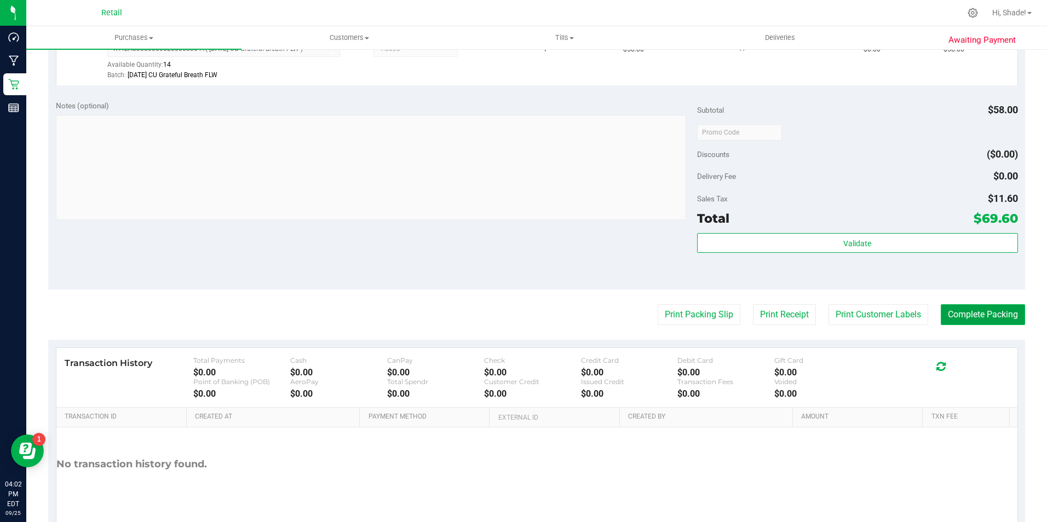
click at [968, 319] on button "Complete Packing" at bounding box center [983, 314] width 84 height 21
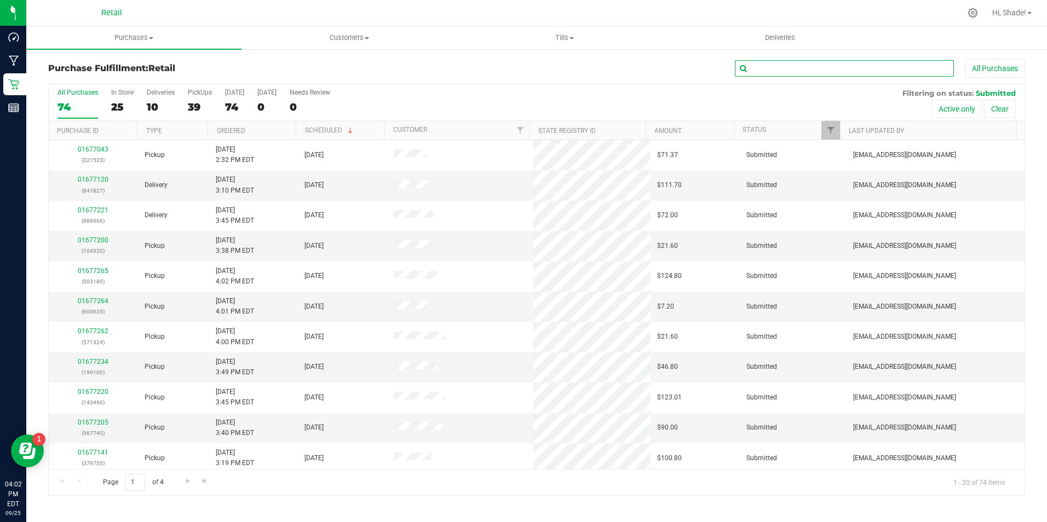
click at [783, 68] on input "text" at bounding box center [844, 68] width 219 height 16
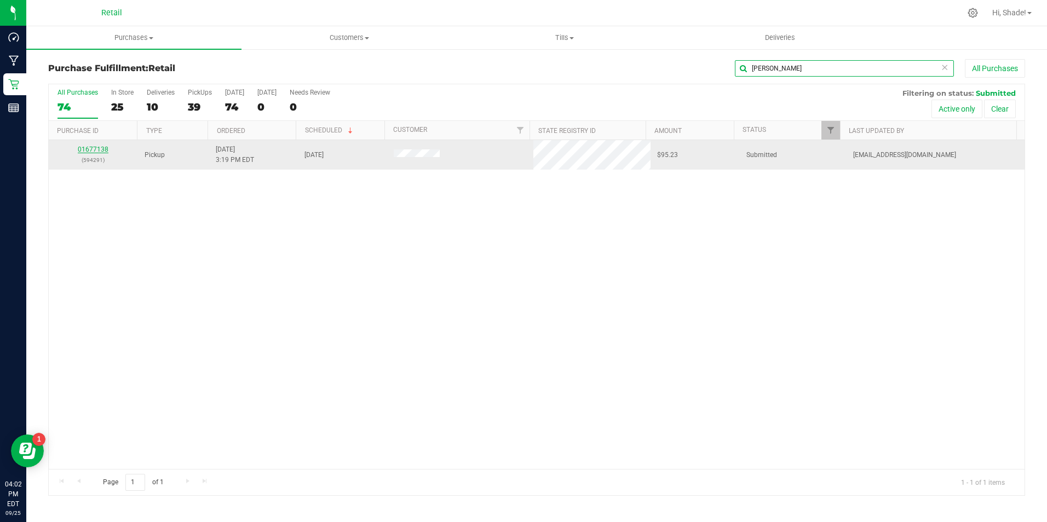
type input "[PERSON_NAME]"
click at [97, 148] on link "01677138" at bounding box center [93, 150] width 31 height 8
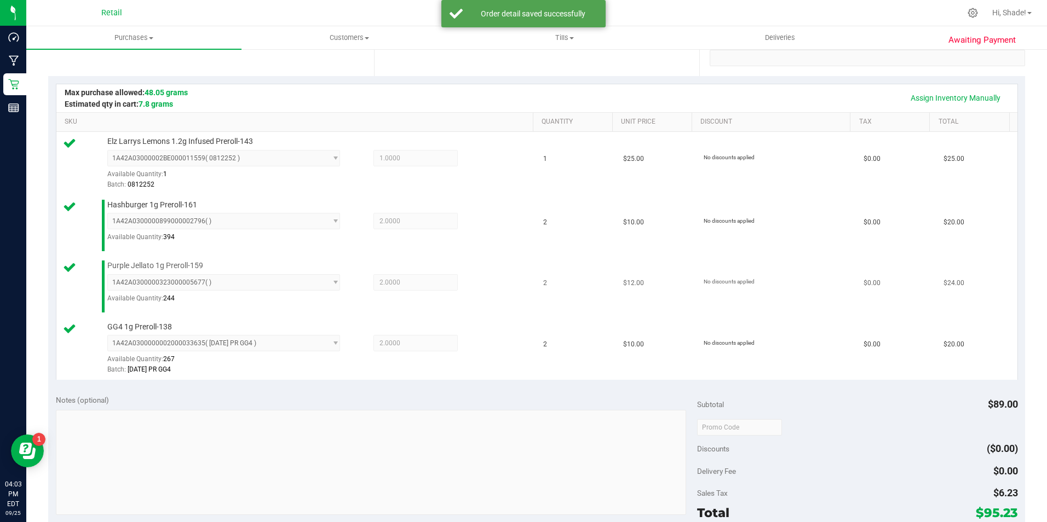
scroll to position [383, 0]
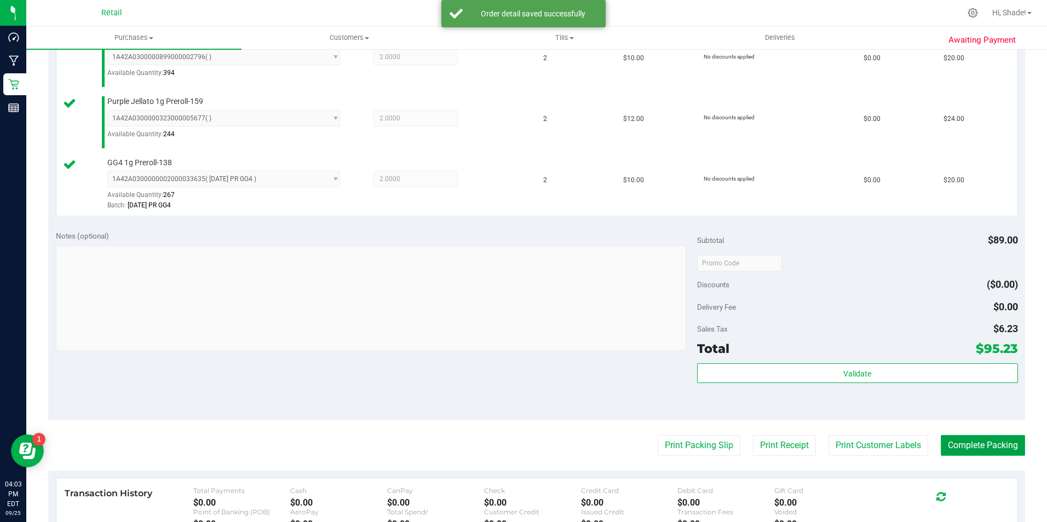
click at [980, 449] on button "Complete Packing" at bounding box center [983, 445] width 84 height 21
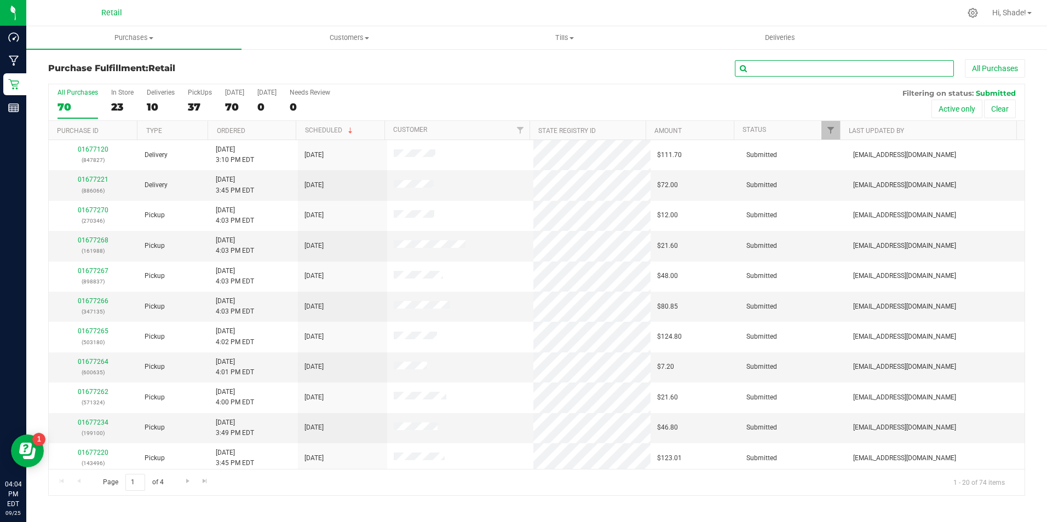
click at [792, 74] on input "text" at bounding box center [844, 68] width 219 height 16
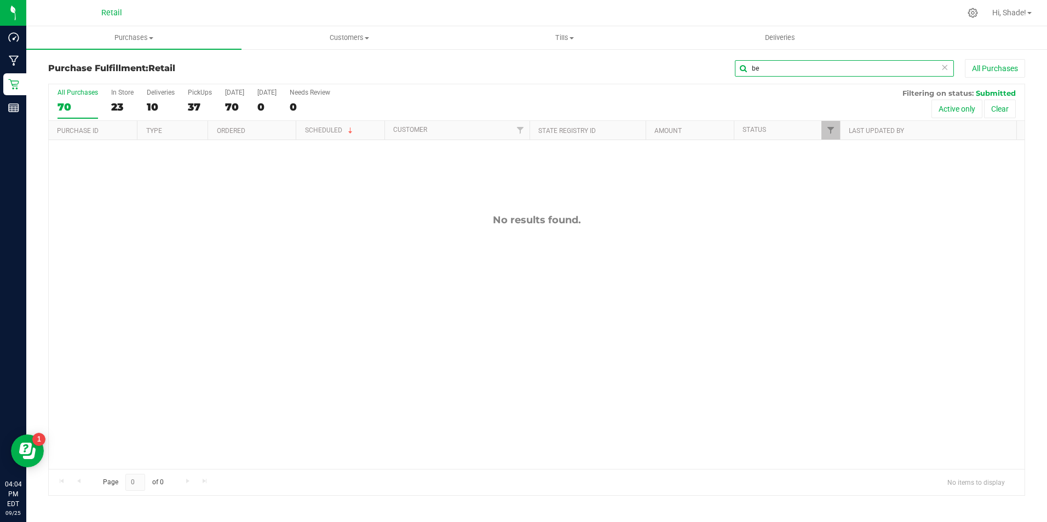
type input "b"
type input "brya"
click at [190, 107] on div "37" at bounding box center [200, 107] width 24 height 13
click at [0, 0] on input "PickUps 37" at bounding box center [0, 0] width 0 height 0
drag, startPoint x: 779, startPoint y: 70, endPoint x: 642, endPoint y: 70, distance: 136.4
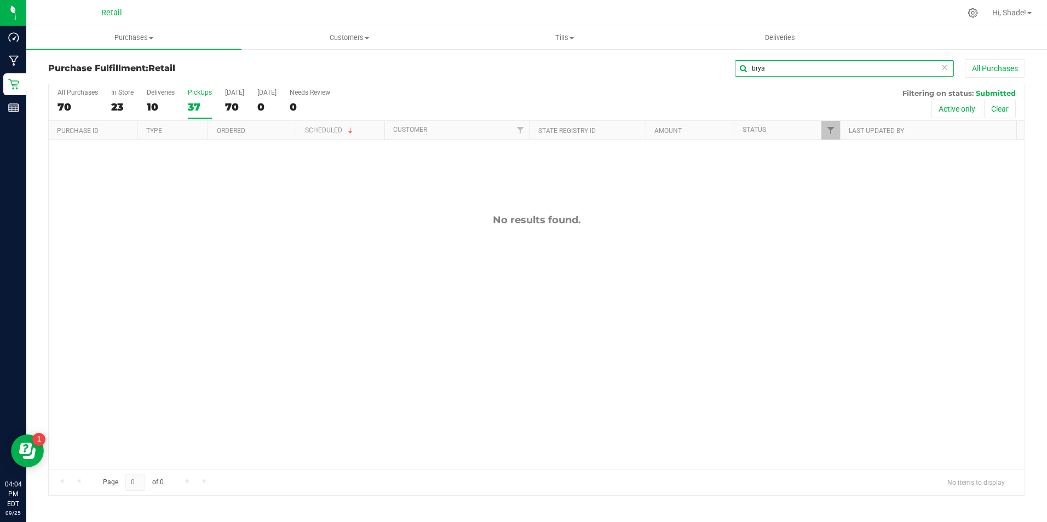
click at [641, 70] on div "brya All Purchases" at bounding box center [699, 68] width 651 height 19
type input "[PERSON_NAME]"
drag, startPoint x: 787, startPoint y: 71, endPoint x: 626, endPoint y: 60, distance: 161.4
click at [630, 62] on div "[PERSON_NAME] All Purchases" at bounding box center [699, 68] width 651 height 19
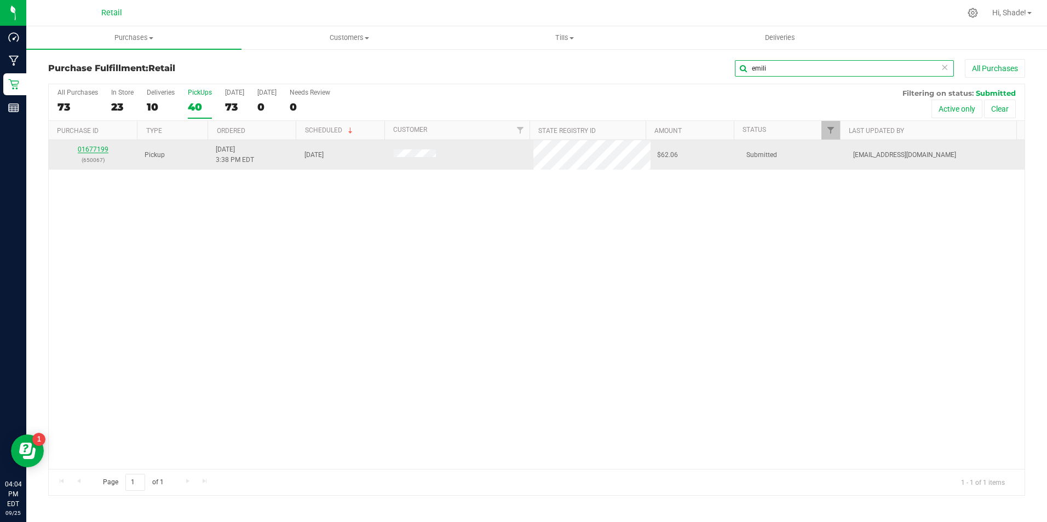
type input "emili"
click at [93, 152] on link "01677199" at bounding box center [93, 150] width 31 height 8
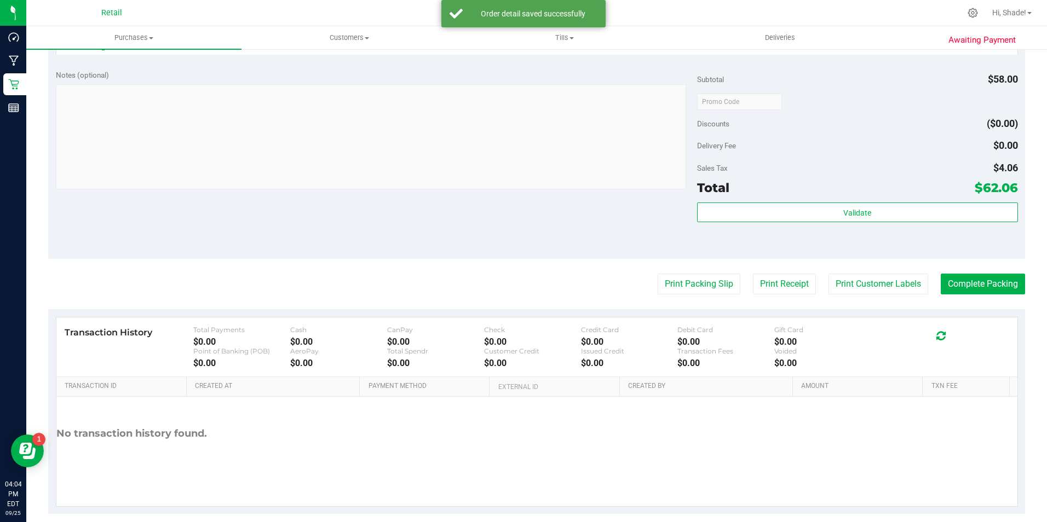
scroll to position [373, 0]
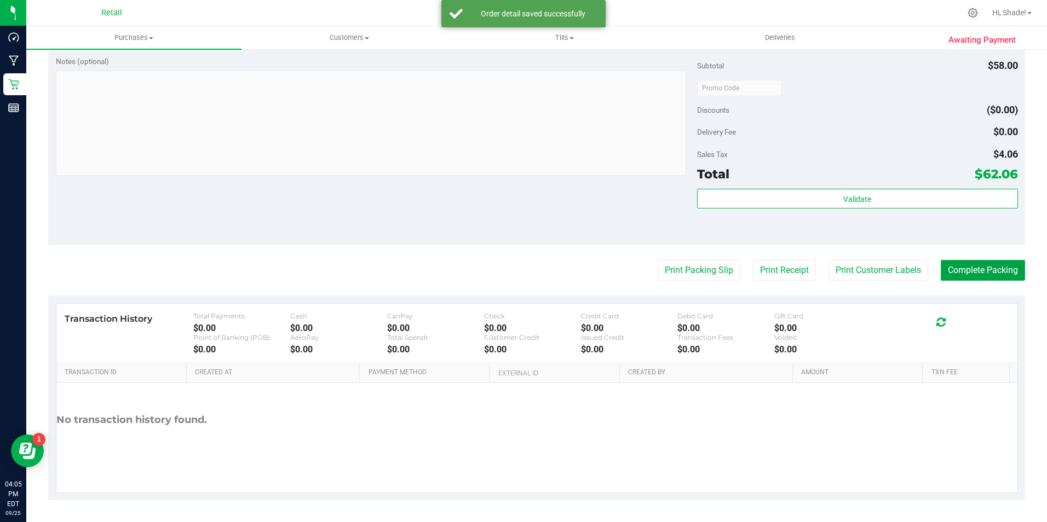
click at [944, 279] on button "Complete Packing" at bounding box center [983, 270] width 84 height 21
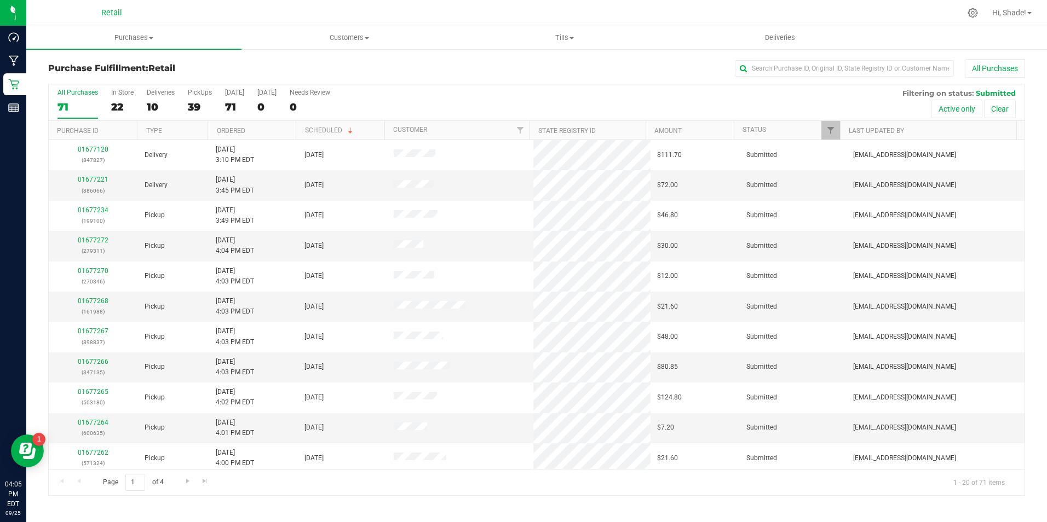
click at [836, 60] on div "All Purchases" at bounding box center [699, 68] width 651 height 19
click at [834, 66] on input "text" at bounding box center [844, 68] width 219 height 16
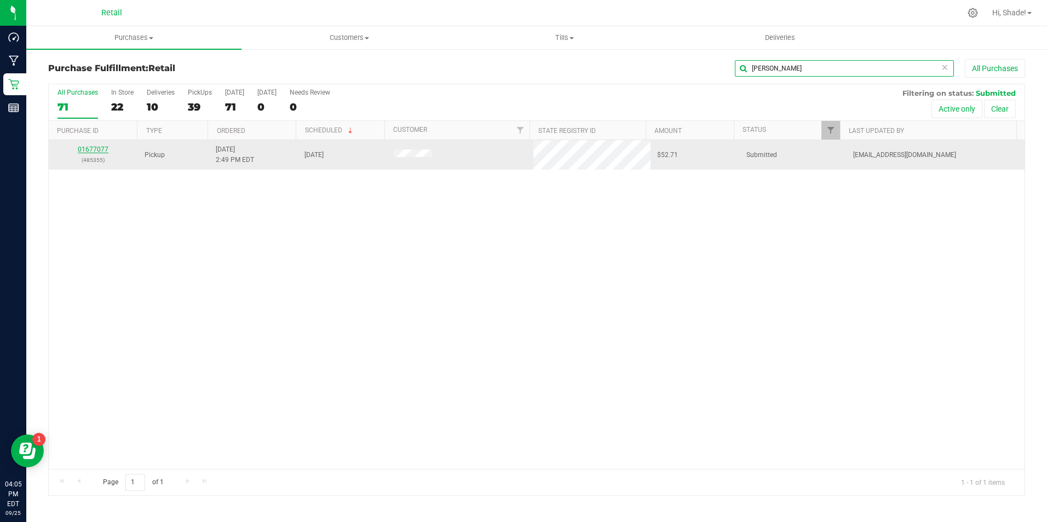
type input "[PERSON_NAME]"
click at [100, 147] on link "01677077" at bounding box center [93, 150] width 31 height 8
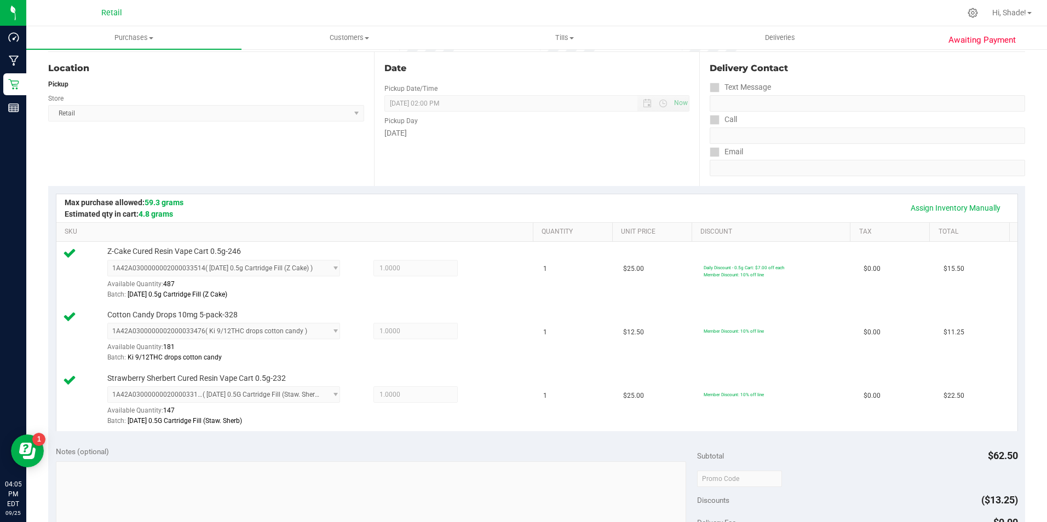
scroll to position [329, 0]
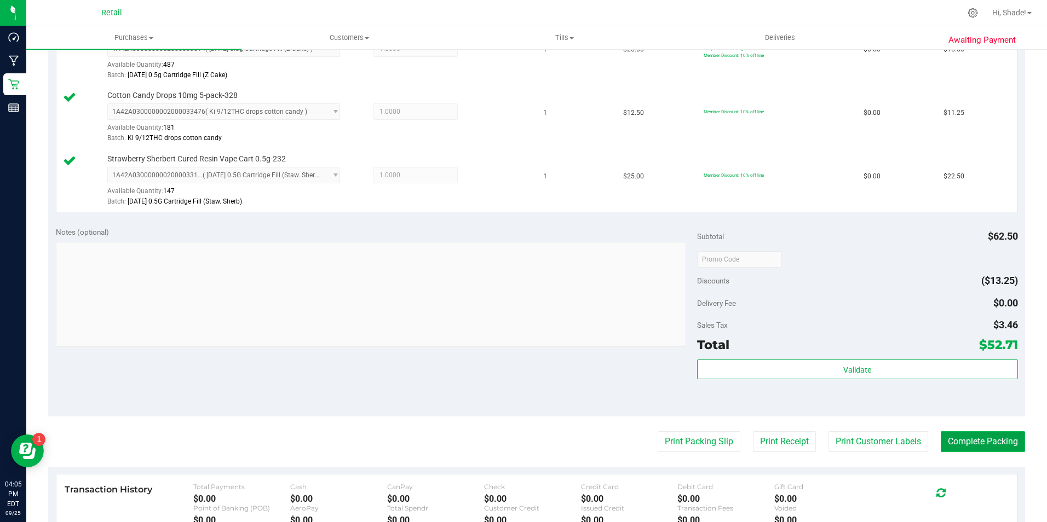
click at [962, 449] on button "Complete Packing" at bounding box center [983, 442] width 84 height 21
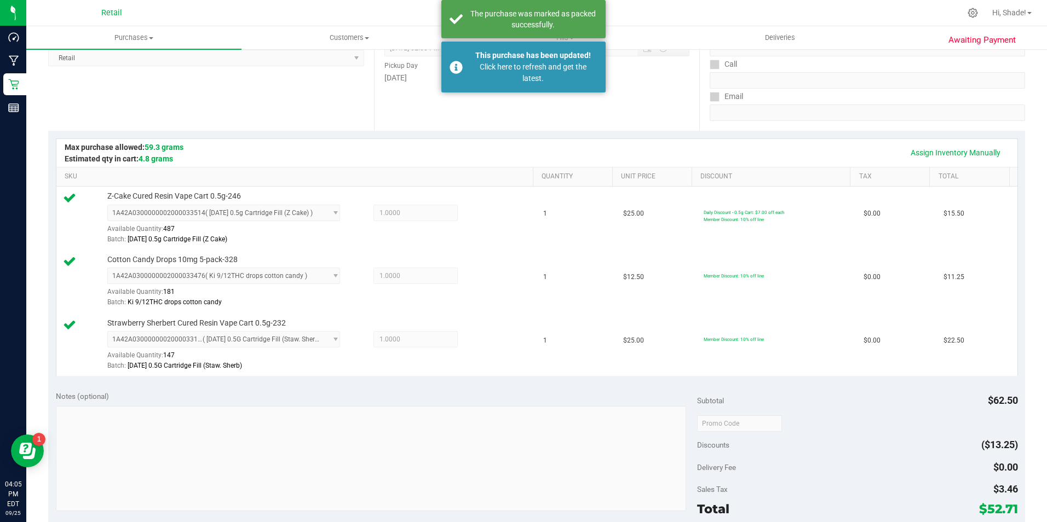
scroll to position [0, 0]
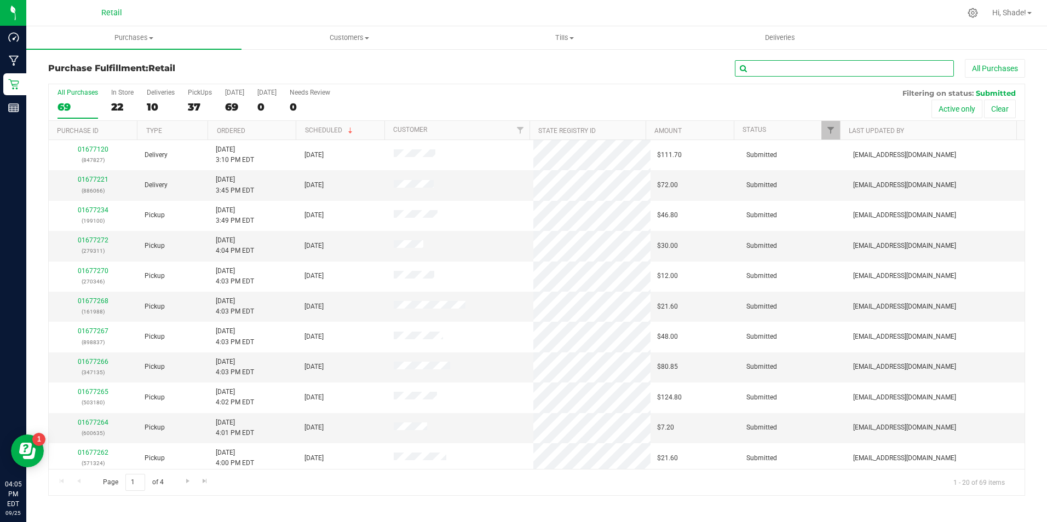
click at [817, 71] on input "text" at bounding box center [844, 68] width 219 height 16
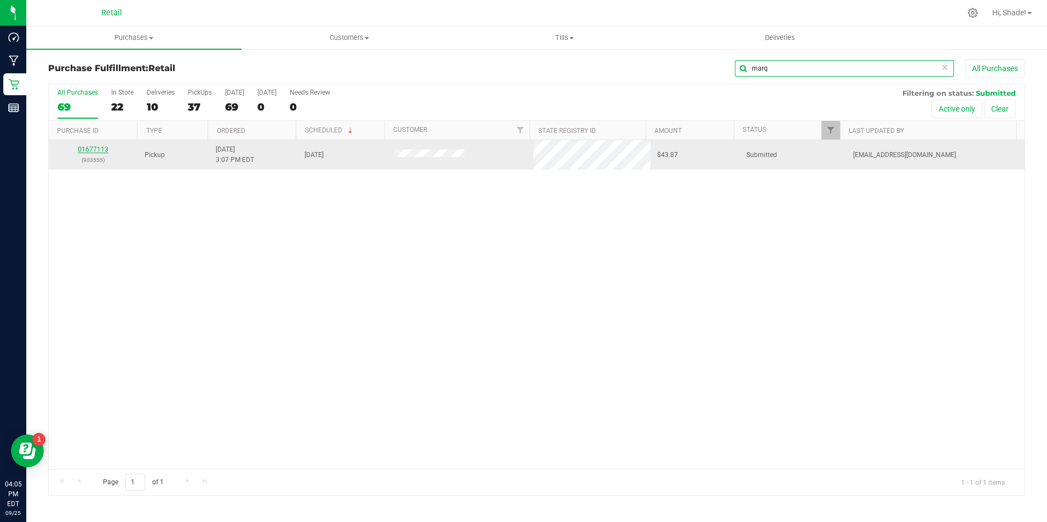
type input "marq"
click at [104, 147] on link "01677113" at bounding box center [93, 150] width 31 height 8
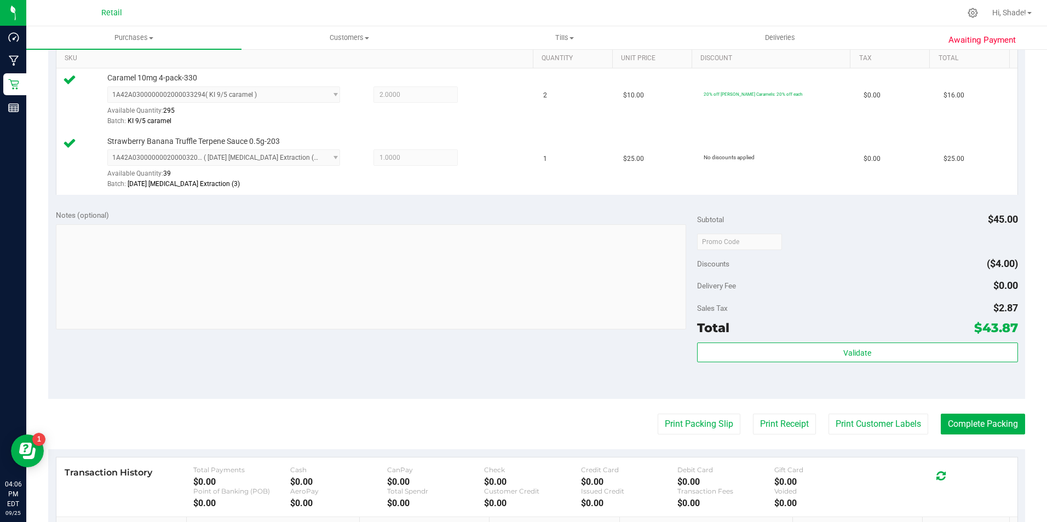
scroll to position [383, 0]
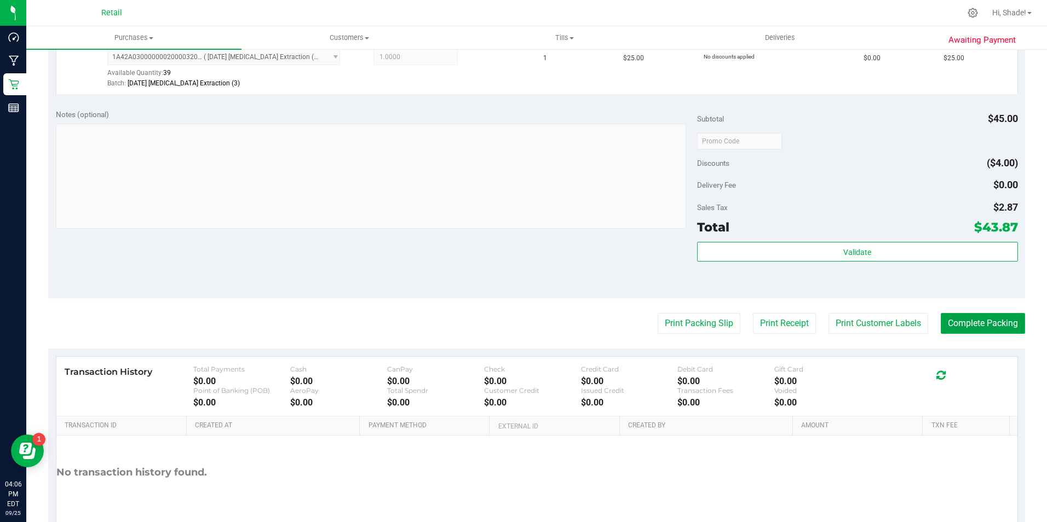
click at [945, 331] on button "Complete Packing" at bounding box center [983, 323] width 84 height 21
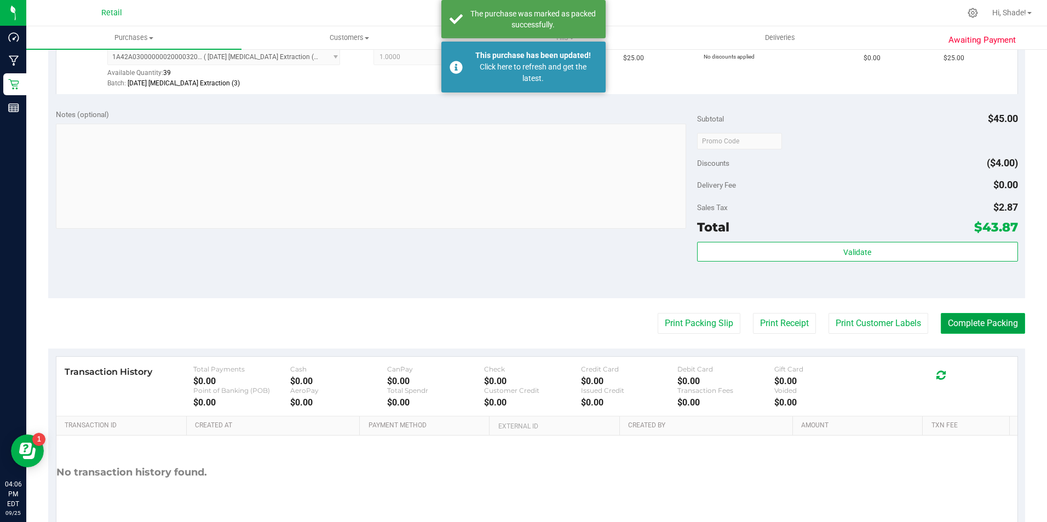
click at [984, 326] on button "Complete Packing" at bounding box center [983, 323] width 84 height 21
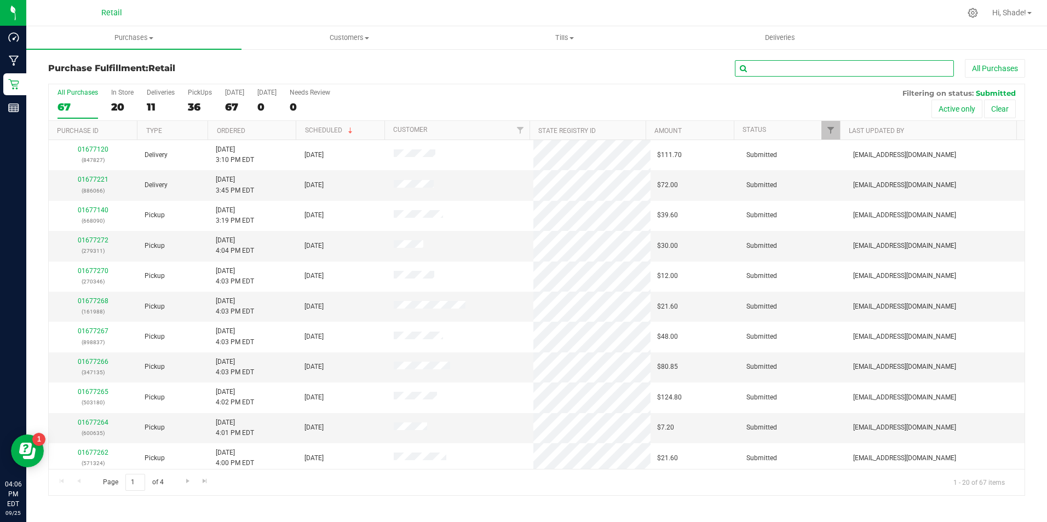
click at [758, 67] on input "text" at bounding box center [844, 68] width 219 height 16
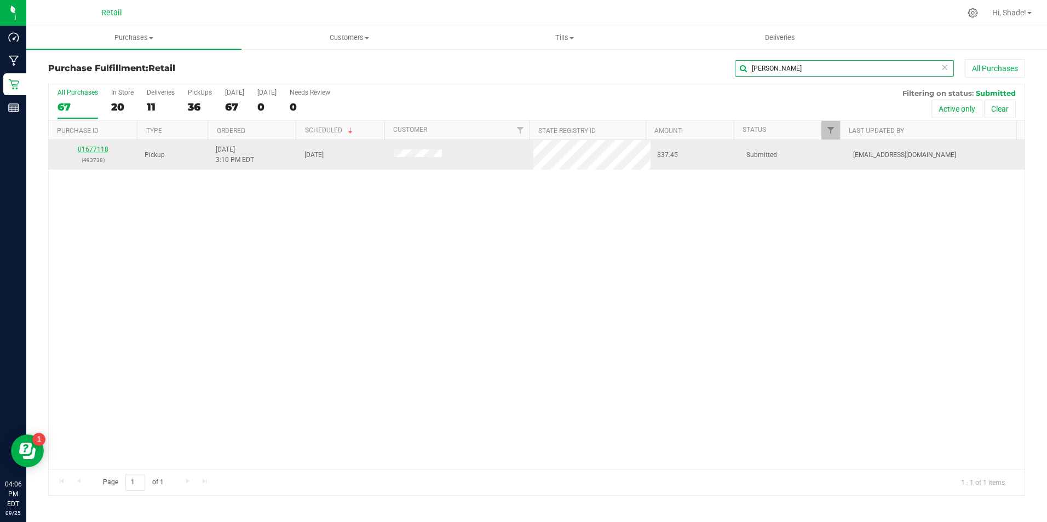
type input "[PERSON_NAME]"
click at [100, 151] on link "01677118" at bounding box center [93, 150] width 31 height 8
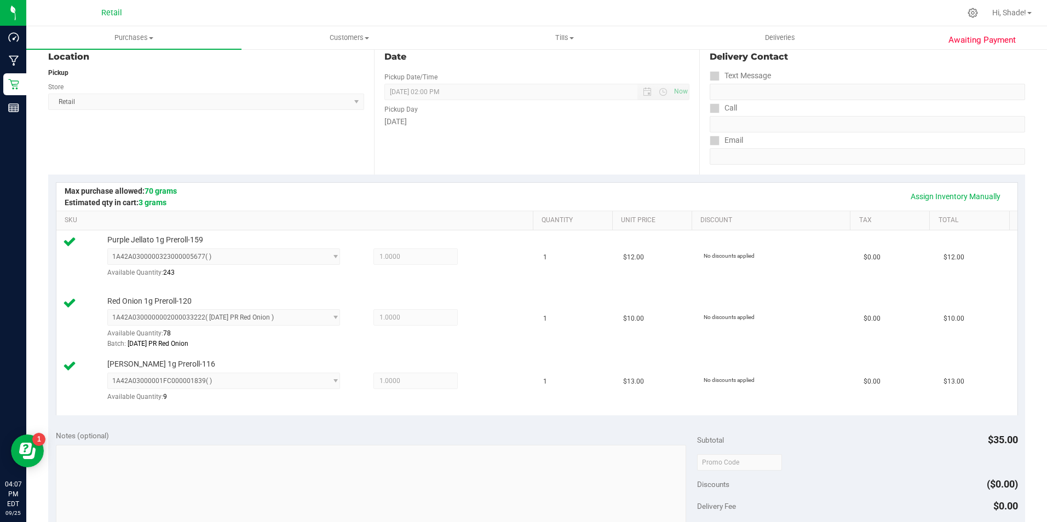
scroll to position [274, 0]
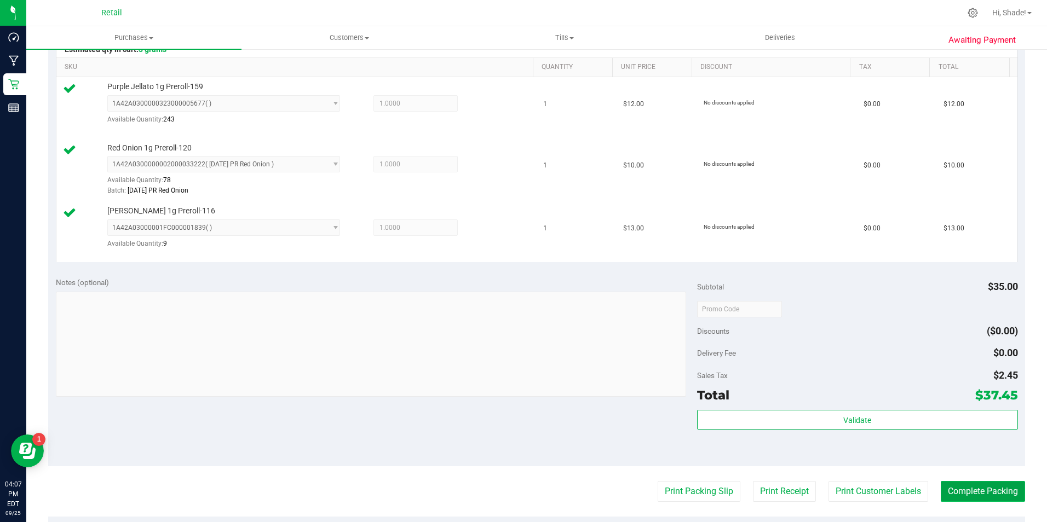
drag, startPoint x: 986, startPoint y: 497, endPoint x: 973, endPoint y: 493, distance: 13.7
click at [986, 497] on button "Complete Packing" at bounding box center [983, 491] width 84 height 21
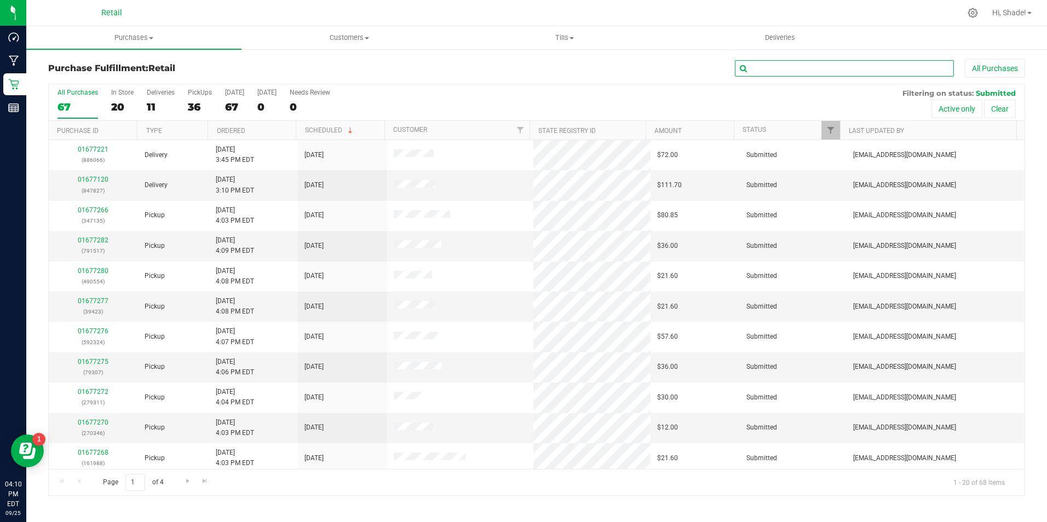
click at [814, 68] on input "text" at bounding box center [844, 68] width 219 height 16
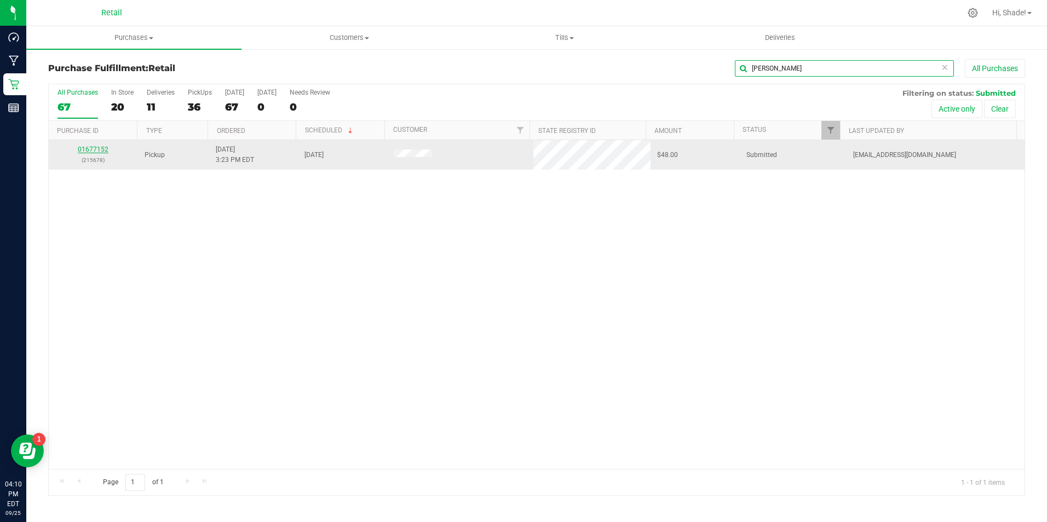
type input "[PERSON_NAME]"
click at [92, 148] on link "01677152" at bounding box center [93, 150] width 31 height 8
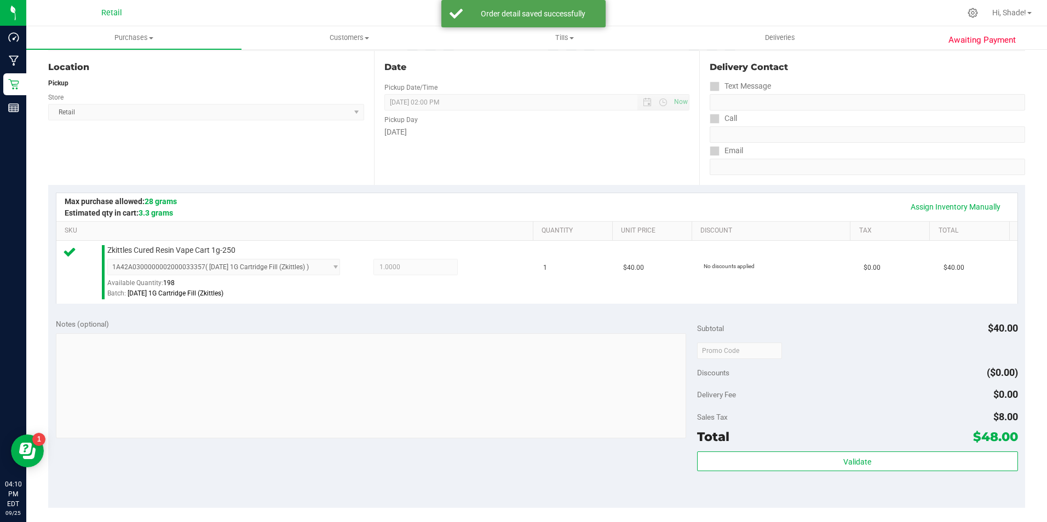
scroll to position [329, 0]
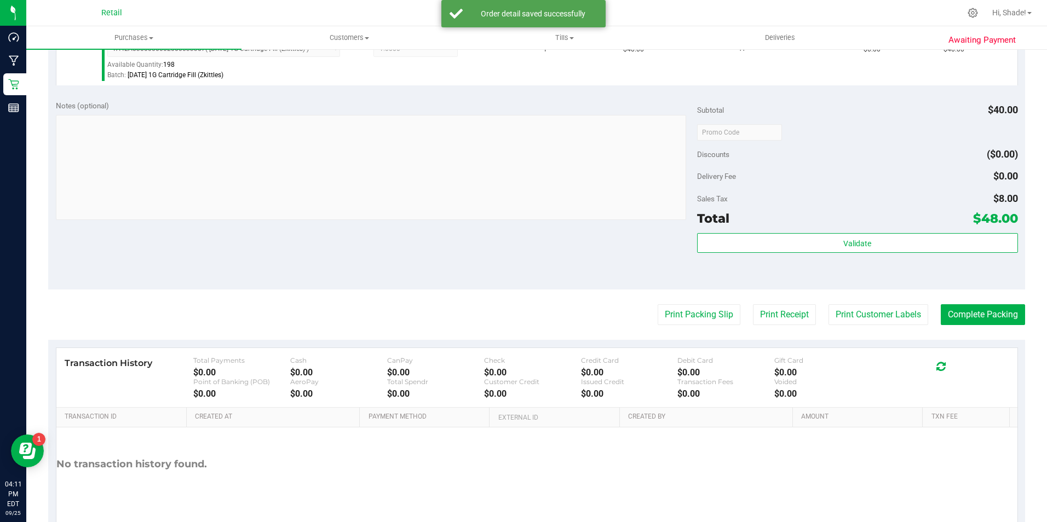
click at [997, 297] on purchase-details "Back Edit Purchase Cancel Purchase View Profile # 01677152 Med | Rec METRC ID: …" at bounding box center [536, 138] width 977 height 814
click at [1001, 318] on button "Complete Packing" at bounding box center [983, 314] width 84 height 21
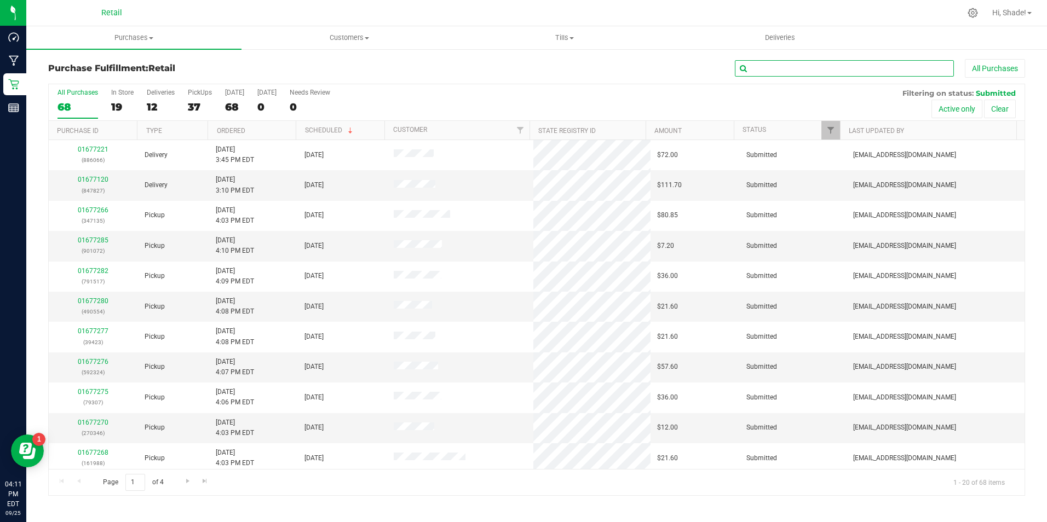
click at [890, 72] on input "text" at bounding box center [844, 68] width 219 height 16
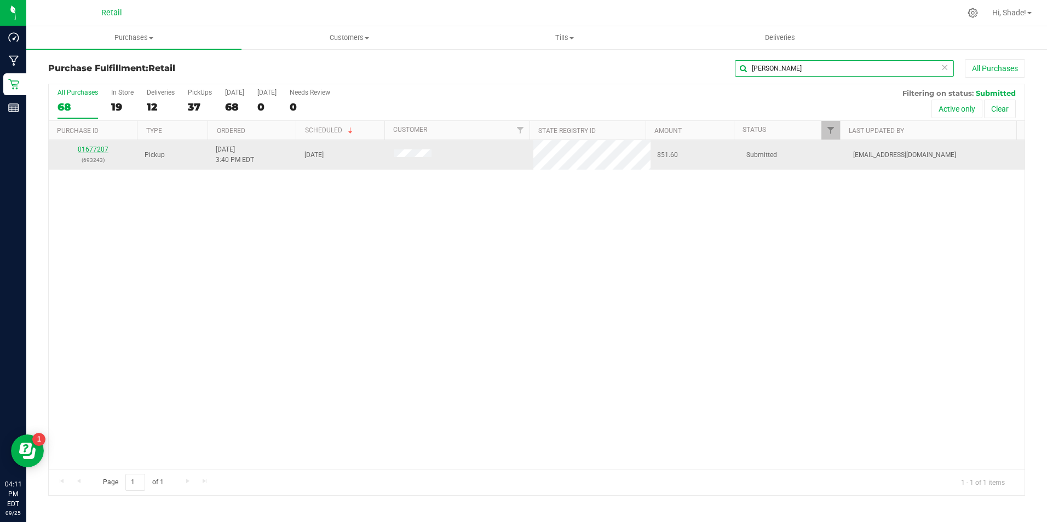
type input "[PERSON_NAME]"
click at [87, 150] on link "01677207" at bounding box center [93, 150] width 31 height 8
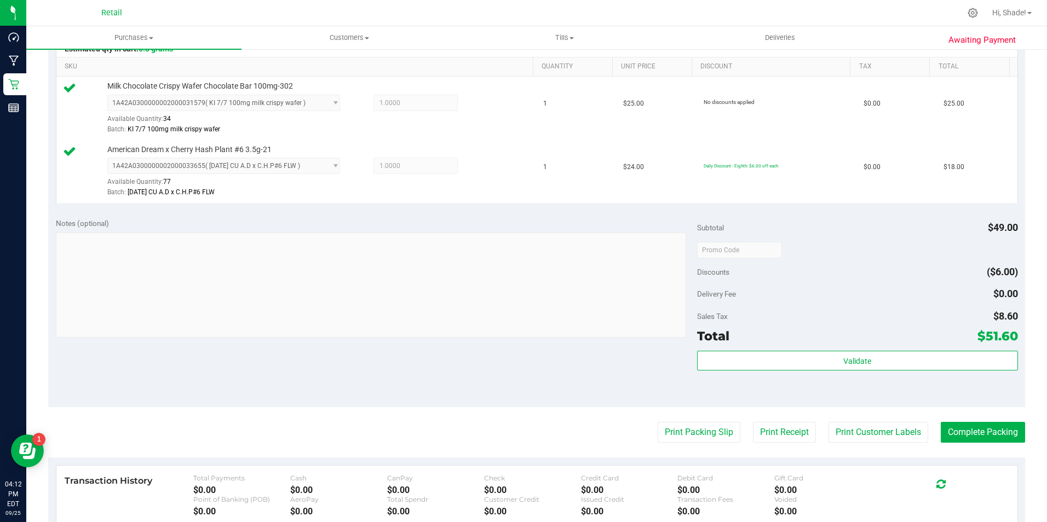
scroll to position [383, 0]
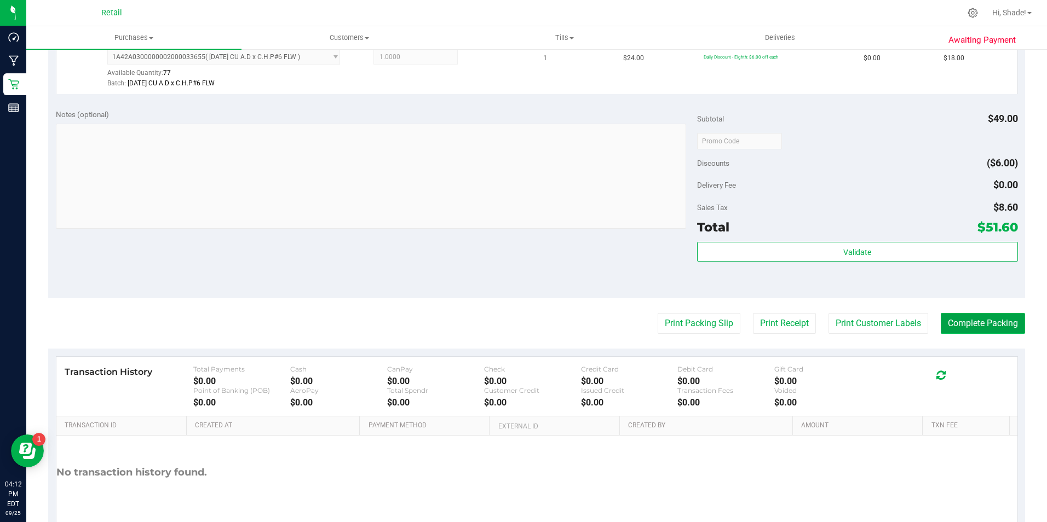
click at [951, 314] on button "Complete Packing" at bounding box center [983, 323] width 84 height 21
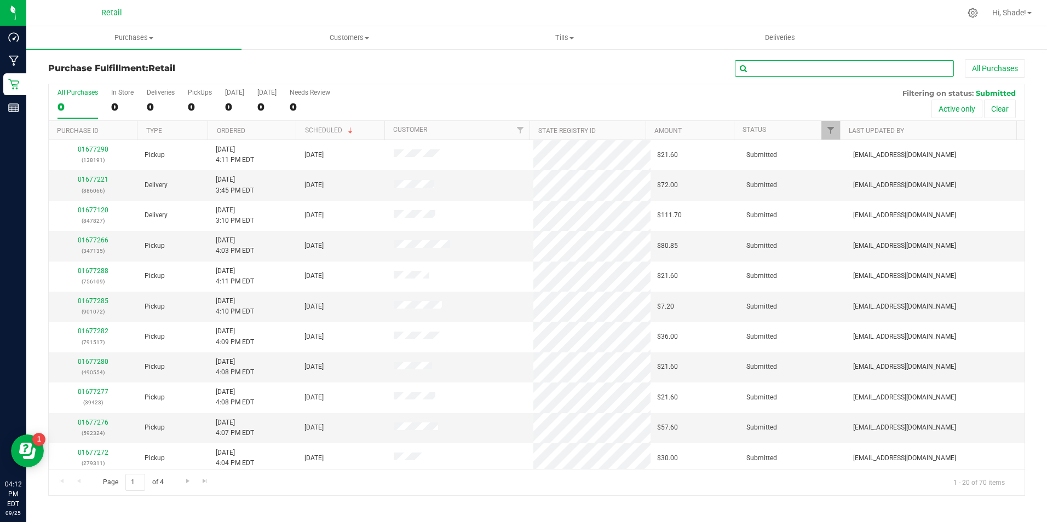
click at [767, 65] on input "text" at bounding box center [844, 68] width 219 height 16
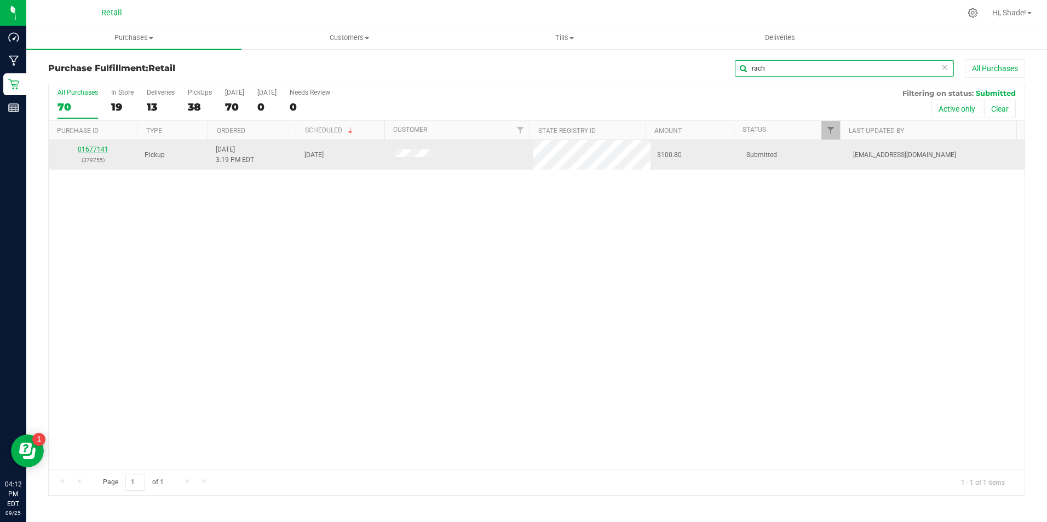
type input "rach"
click at [103, 147] on link "01677141" at bounding box center [93, 150] width 31 height 8
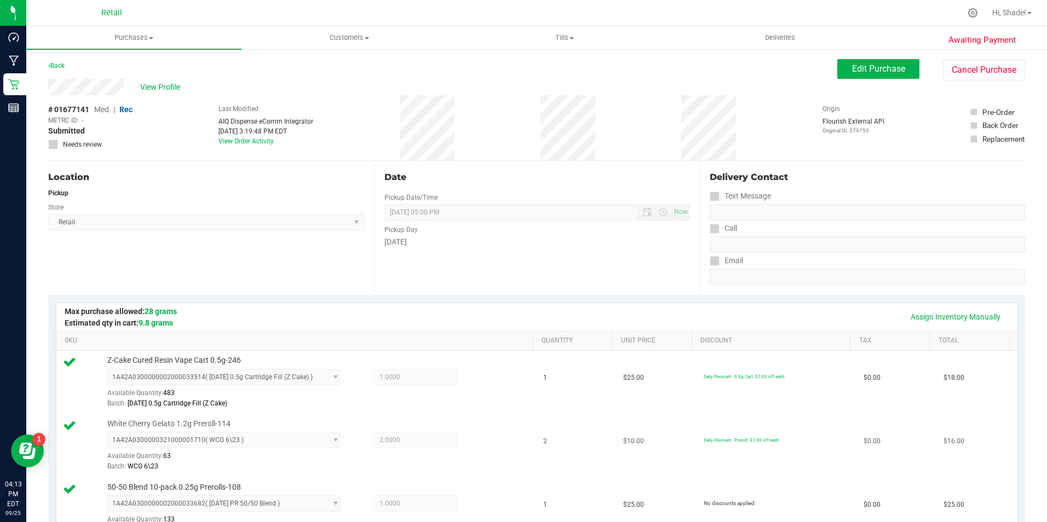
scroll to position [329, 0]
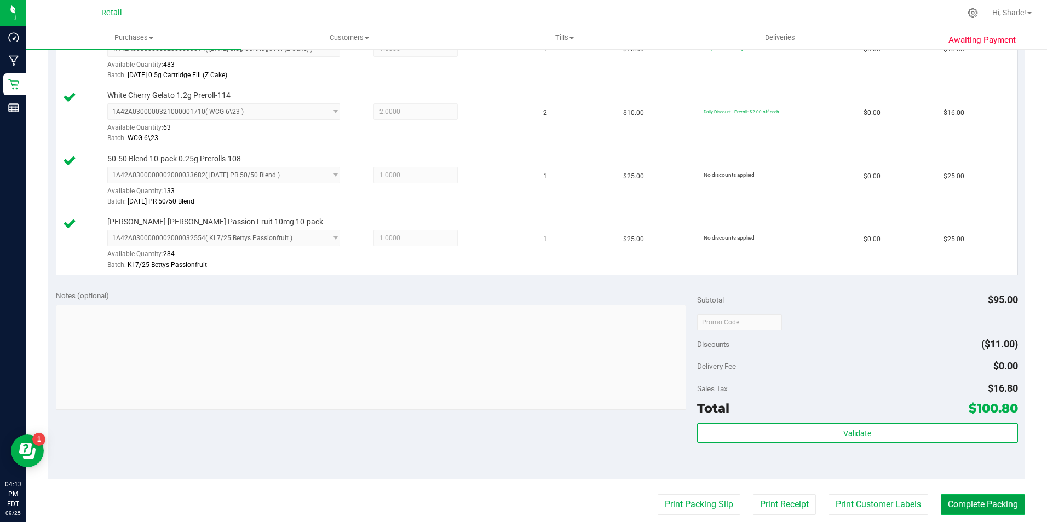
click at [969, 499] on button "Complete Packing" at bounding box center [983, 505] width 84 height 21
